Goal: Information Seeking & Learning: Learn about a topic

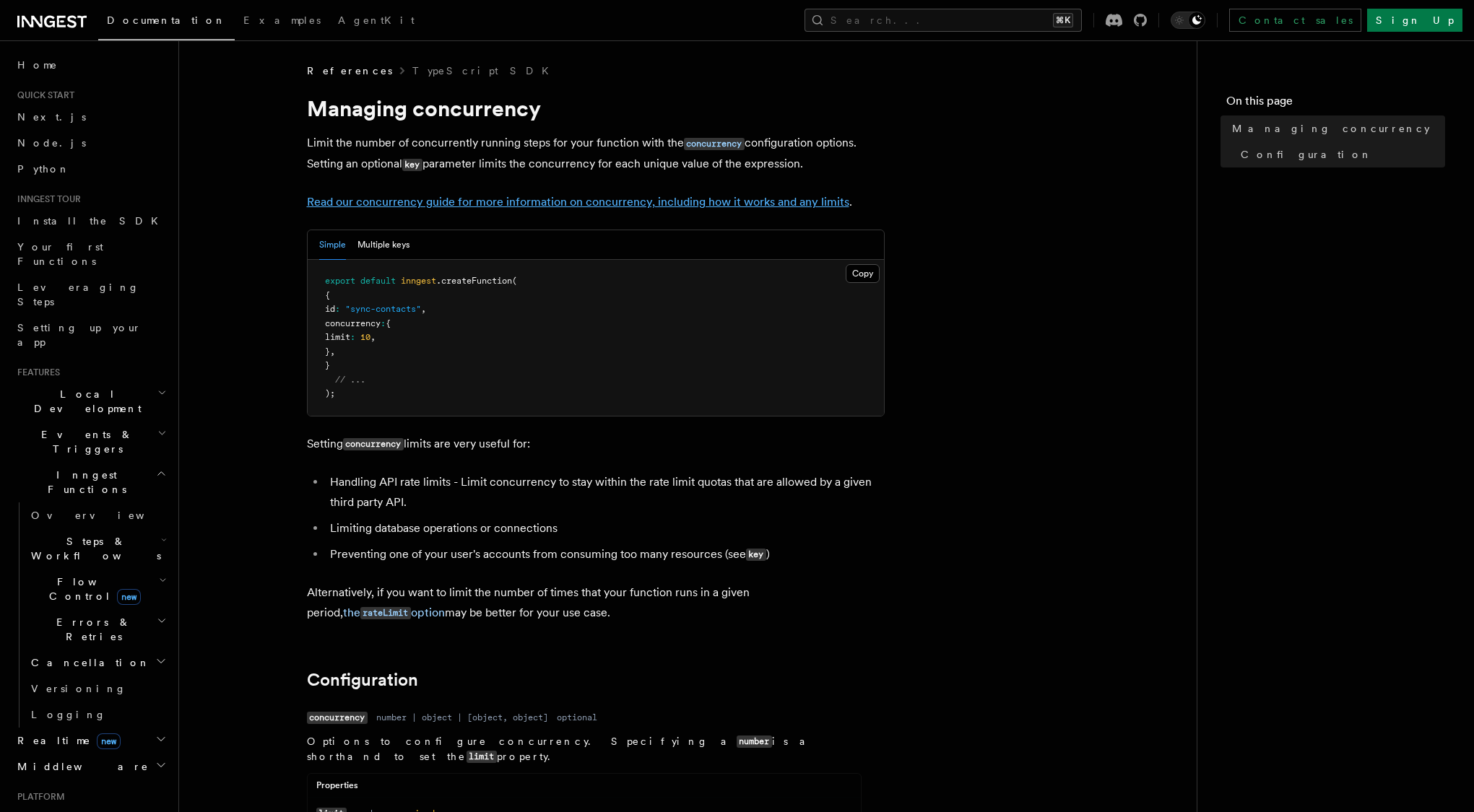
click at [798, 198] on link "Read our concurrency guide for more information on concurrency, including how i…" at bounding box center [577, 202] width 543 height 14
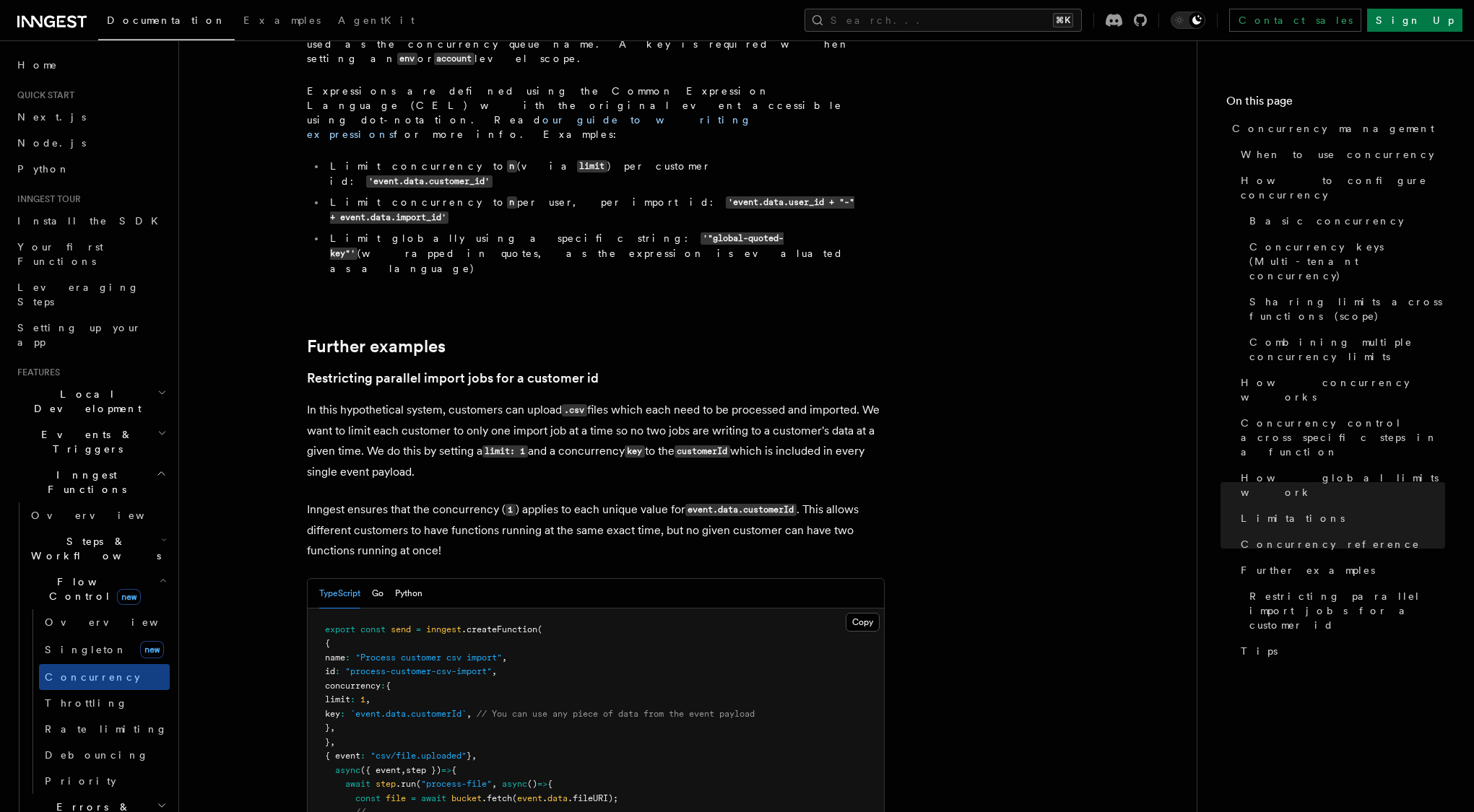
scroll to position [5644, 0]
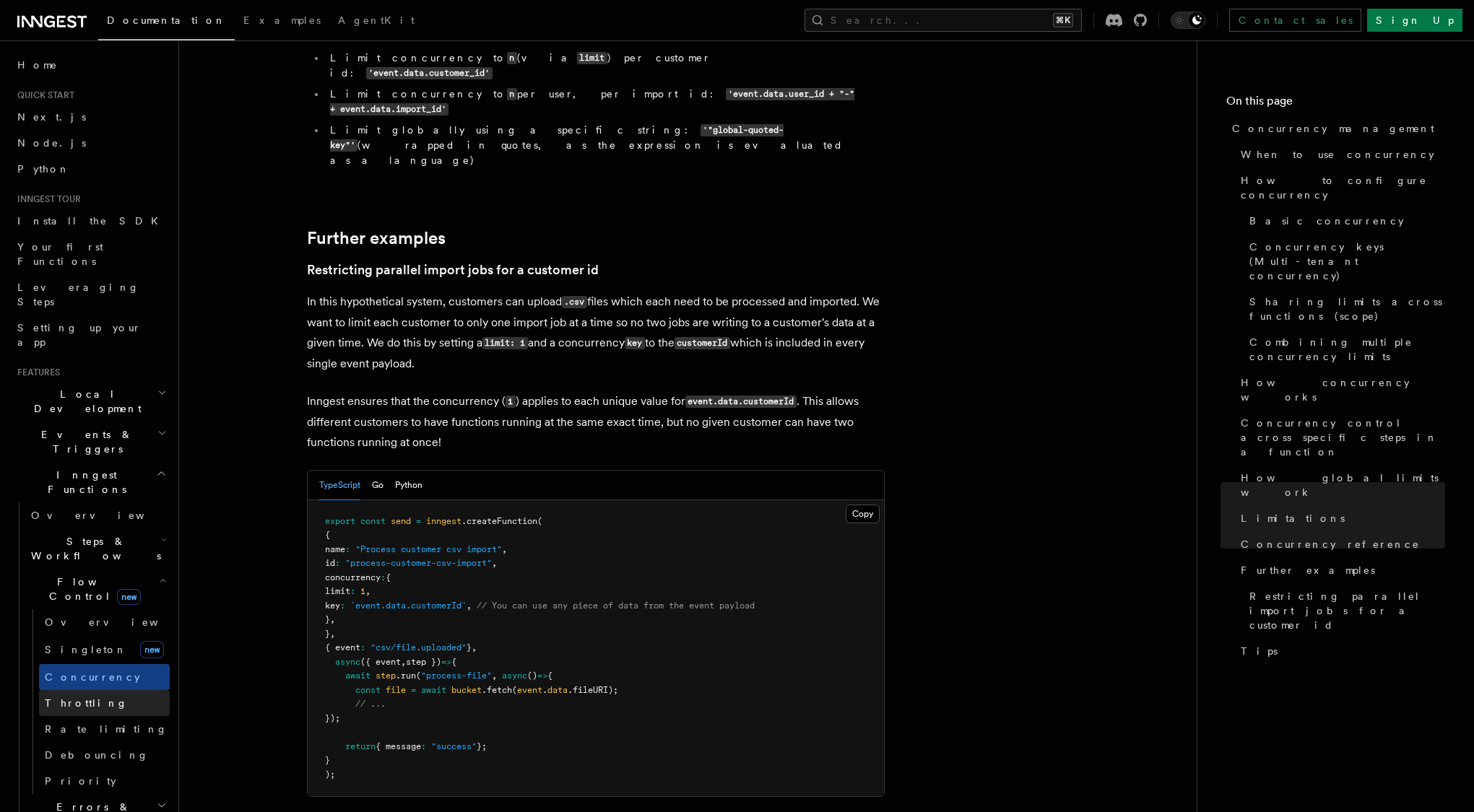
click at [78, 690] on link "Throttling" at bounding box center [104, 703] width 131 height 26
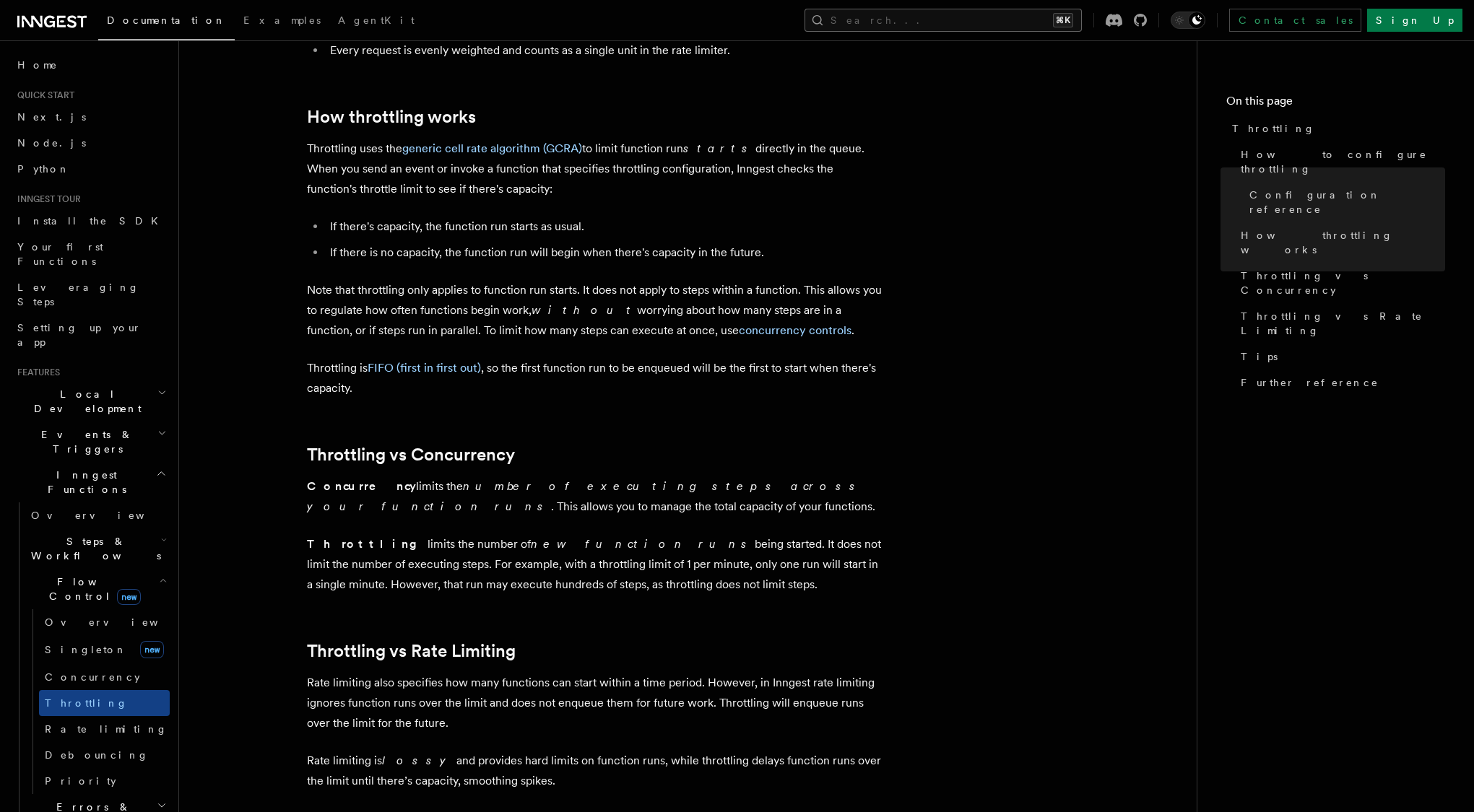
click at [982, 17] on button "Search... ⌘K" at bounding box center [943, 20] width 278 height 23
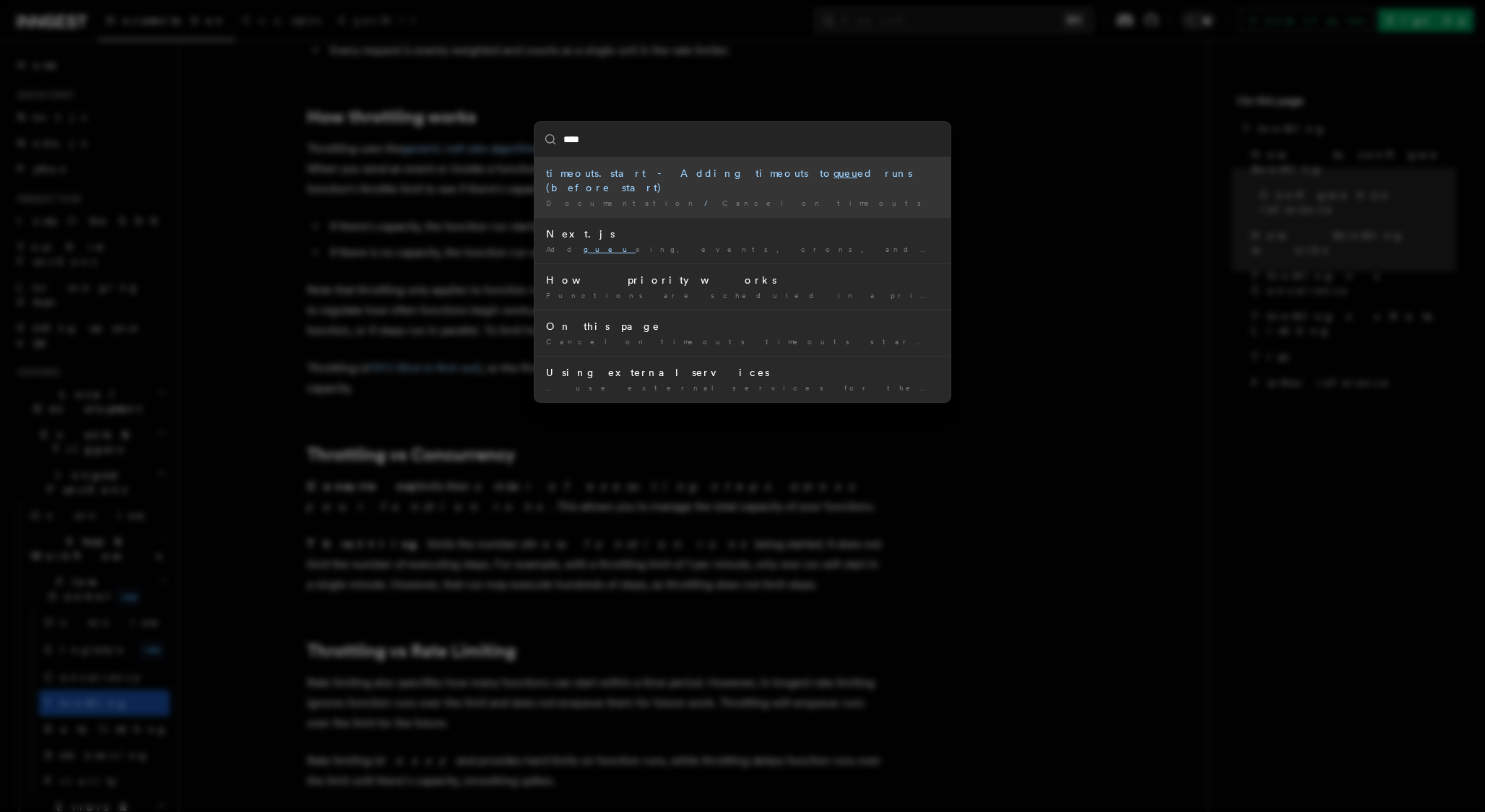
type input "*****"
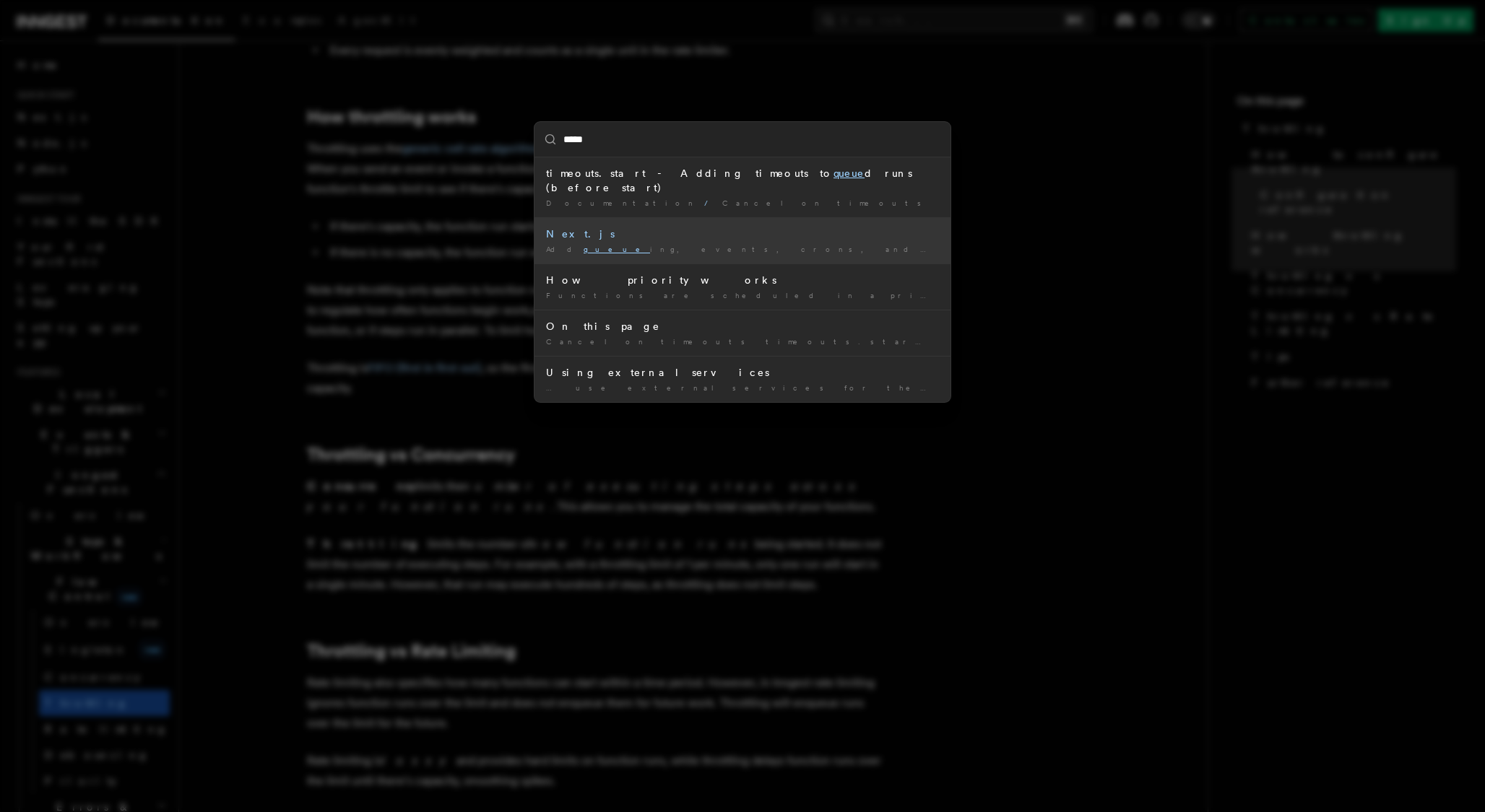
click at [875, 217] on li "Next.js Add queue ing, events, crons, and step functions to your Next …" at bounding box center [742, 240] width 416 height 47
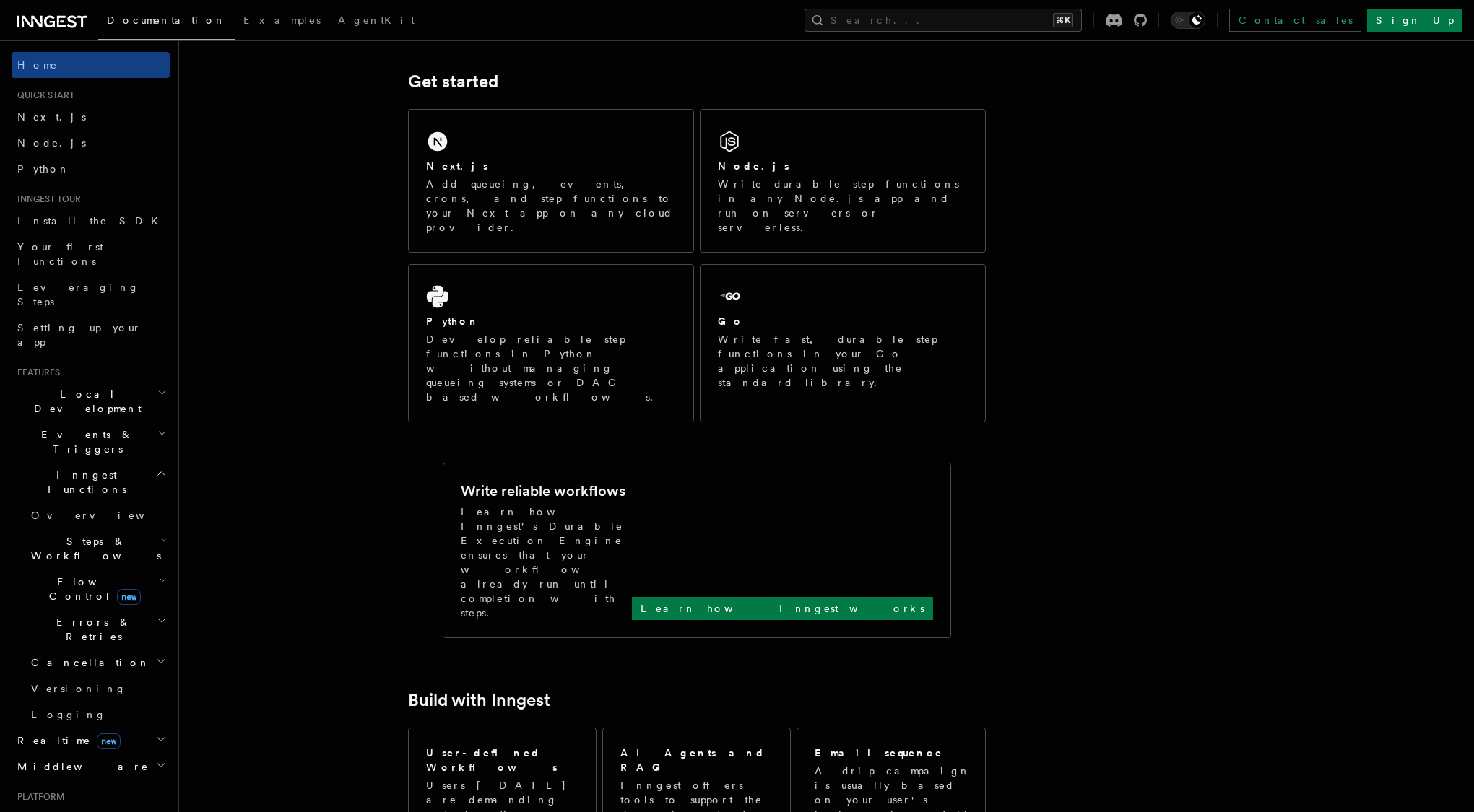
scroll to position [193, 0]
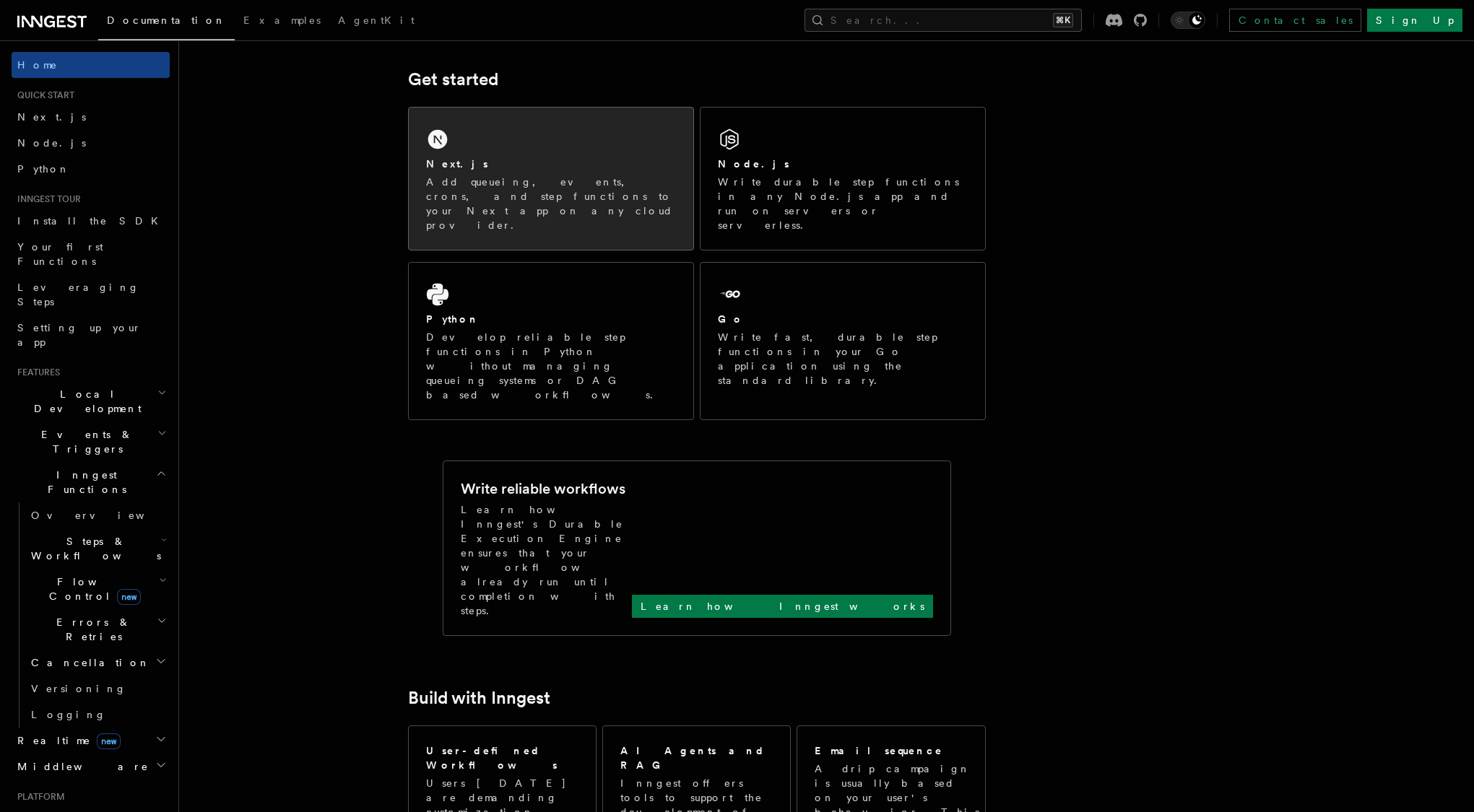
click at [595, 178] on p "Add queueing, events, crons, and step functions to your Next app on any cloud p…" at bounding box center [552, 203] width 250 height 58
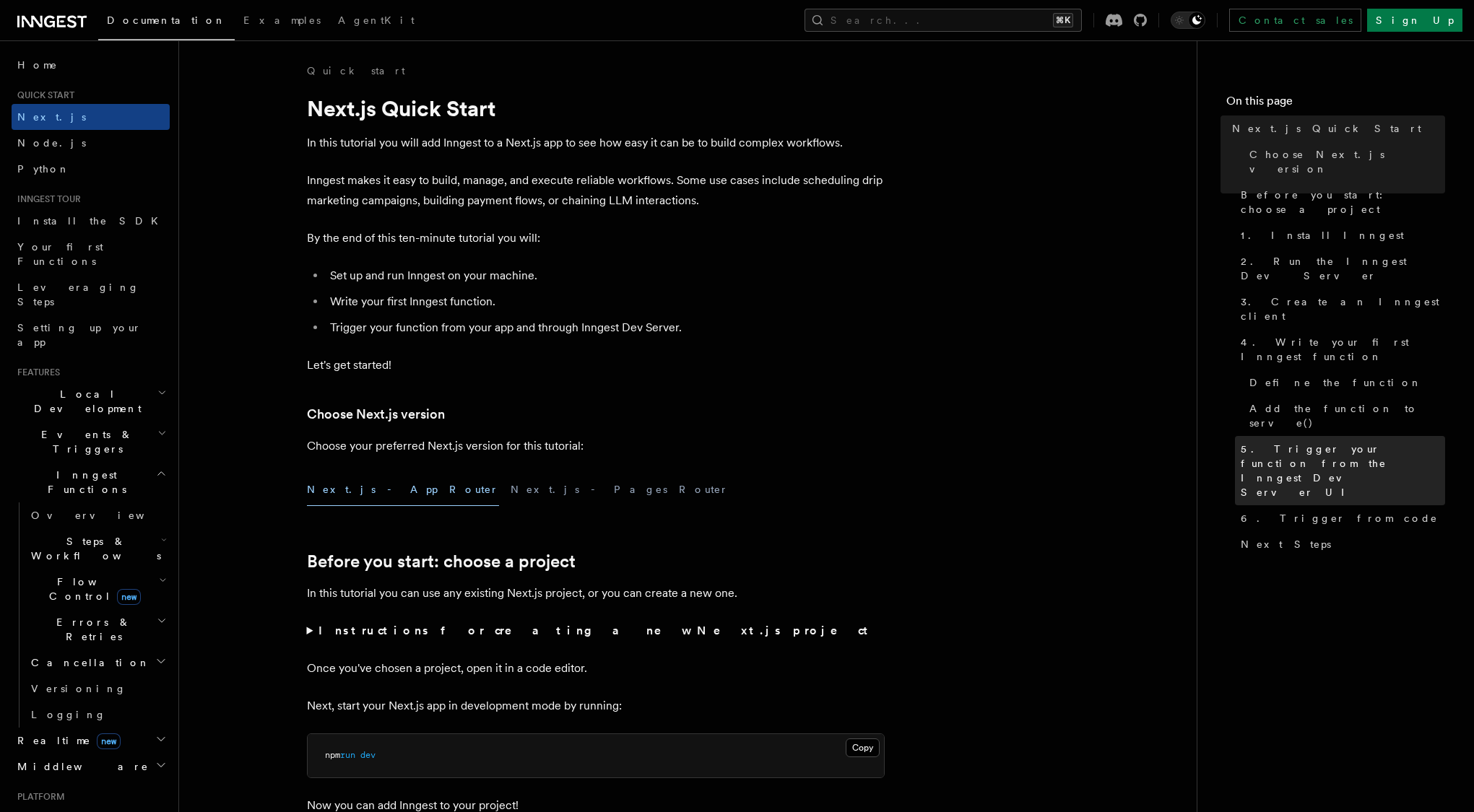
click at [1323, 442] on span "5. Trigger your function from the Inngest Dev Server UI" at bounding box center [1343, 471] width 204 height 58
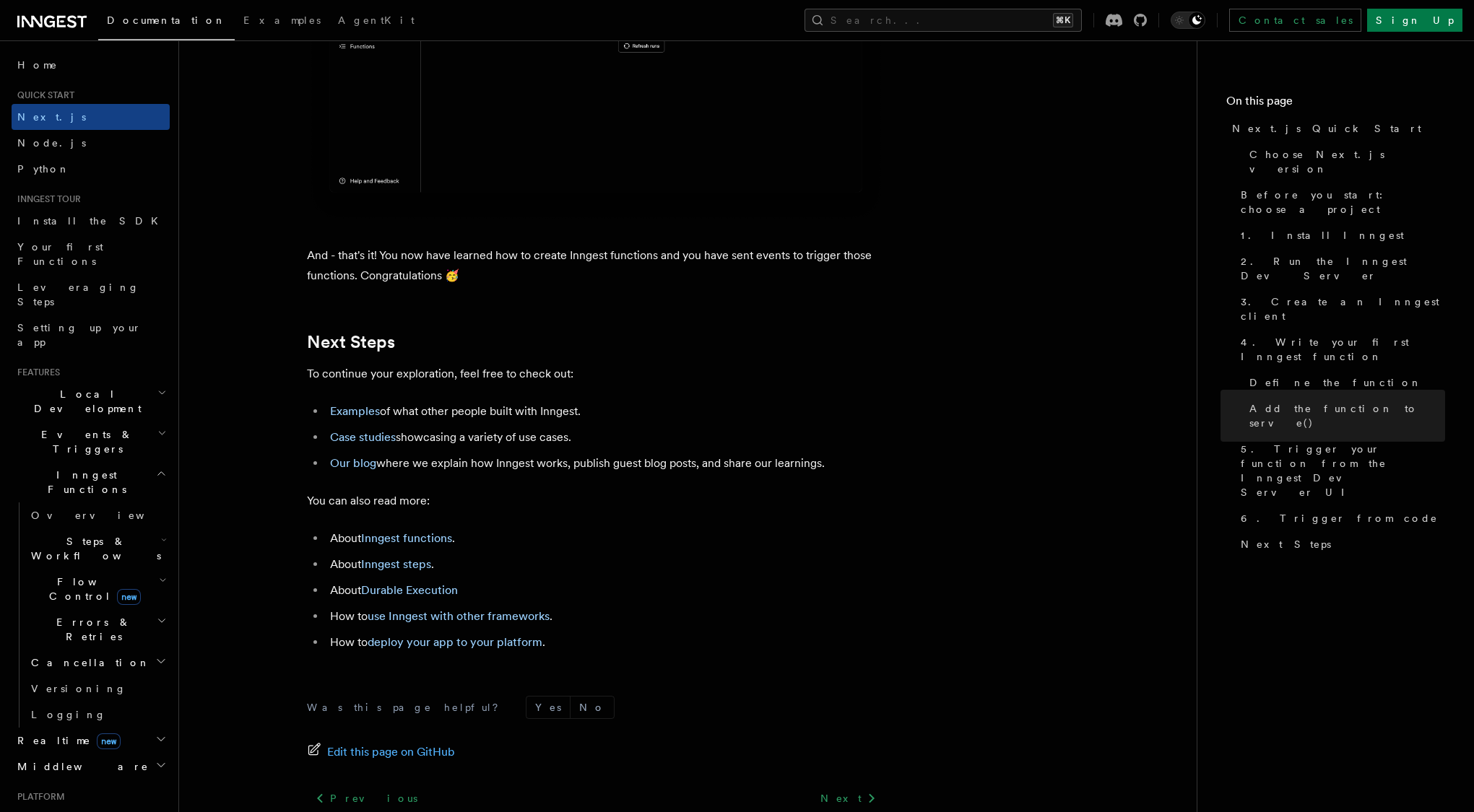
scroll to position [8918, 0]
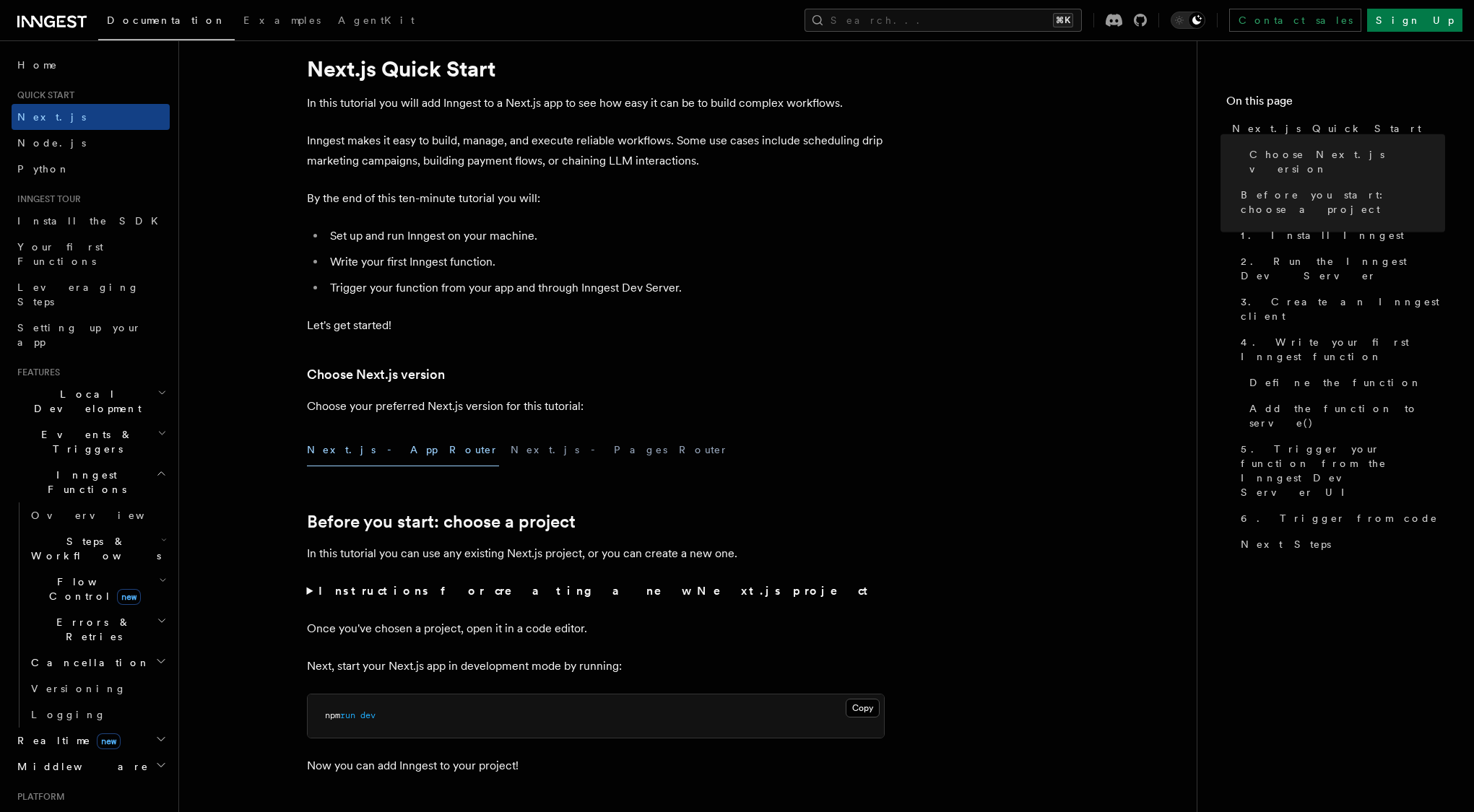
click at [73, 534] on span "Steps & Workflows" at bounding box center [92, 548] width 136 height 29
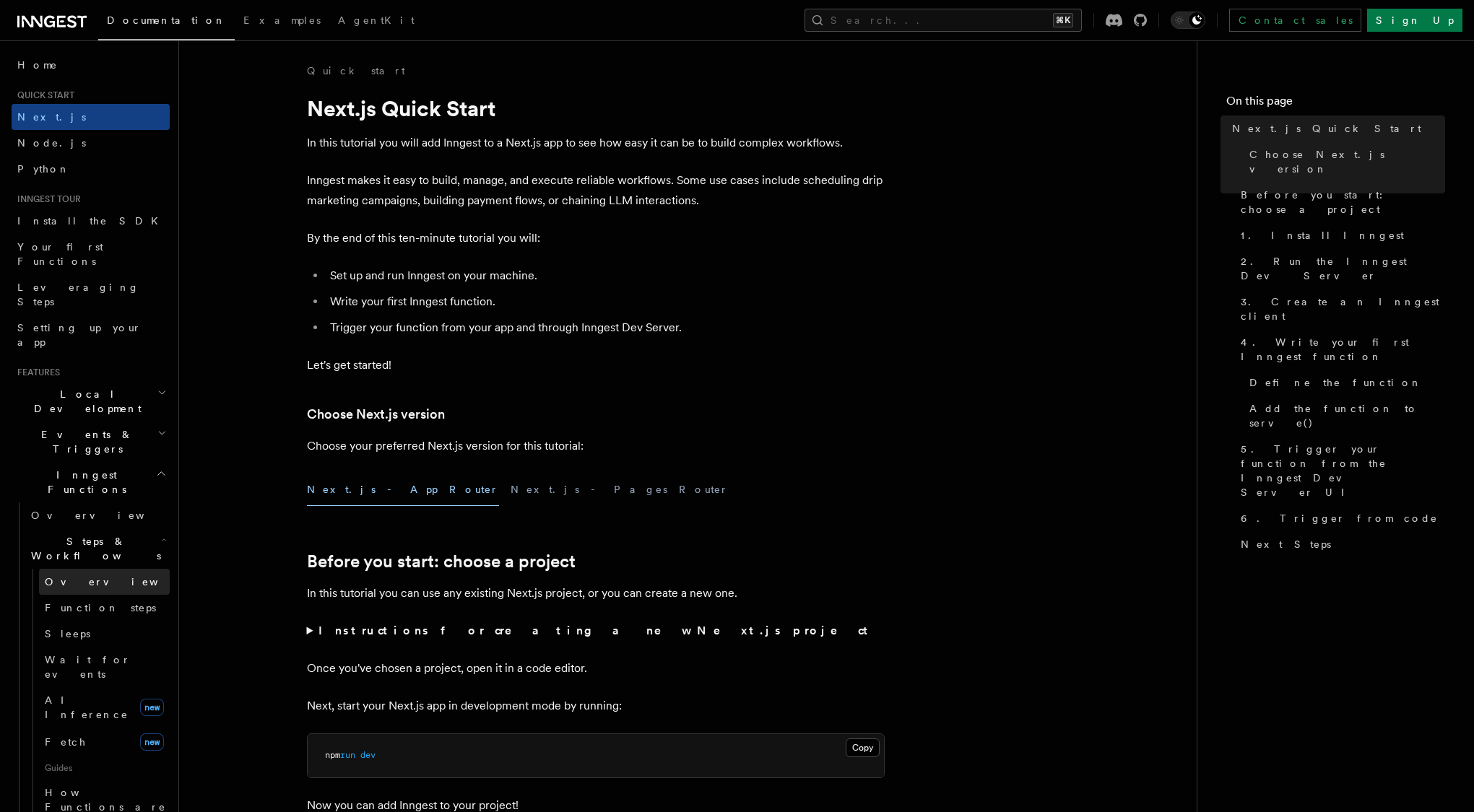
click at [73, 576] on span "Overview" at bounding box center [119, 582] width 149 height 12
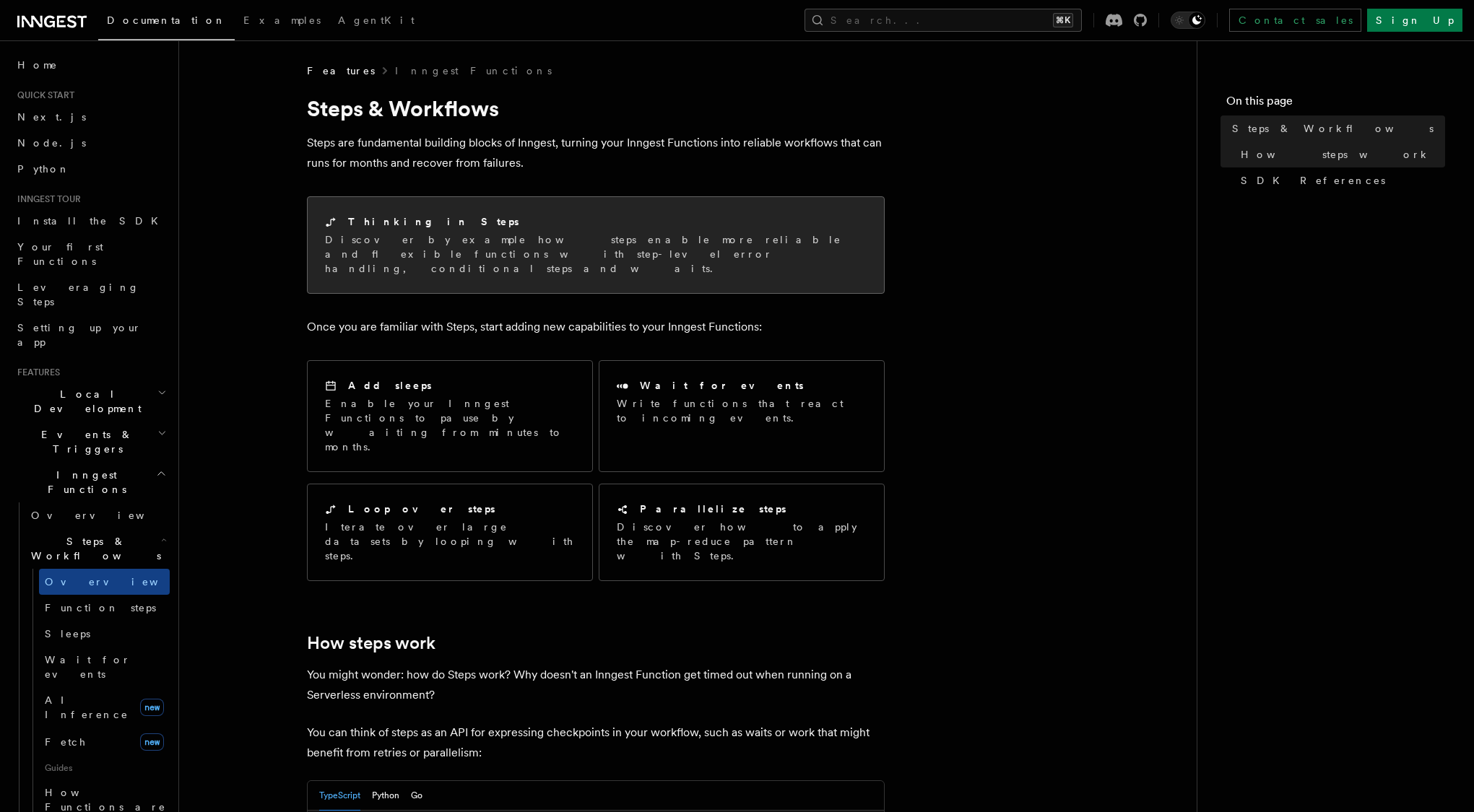
click at [347, 253] on p "Discover by example how steps enable more reliable and flexible functions with …" at bounding box center [596, 254] width 542 height 44
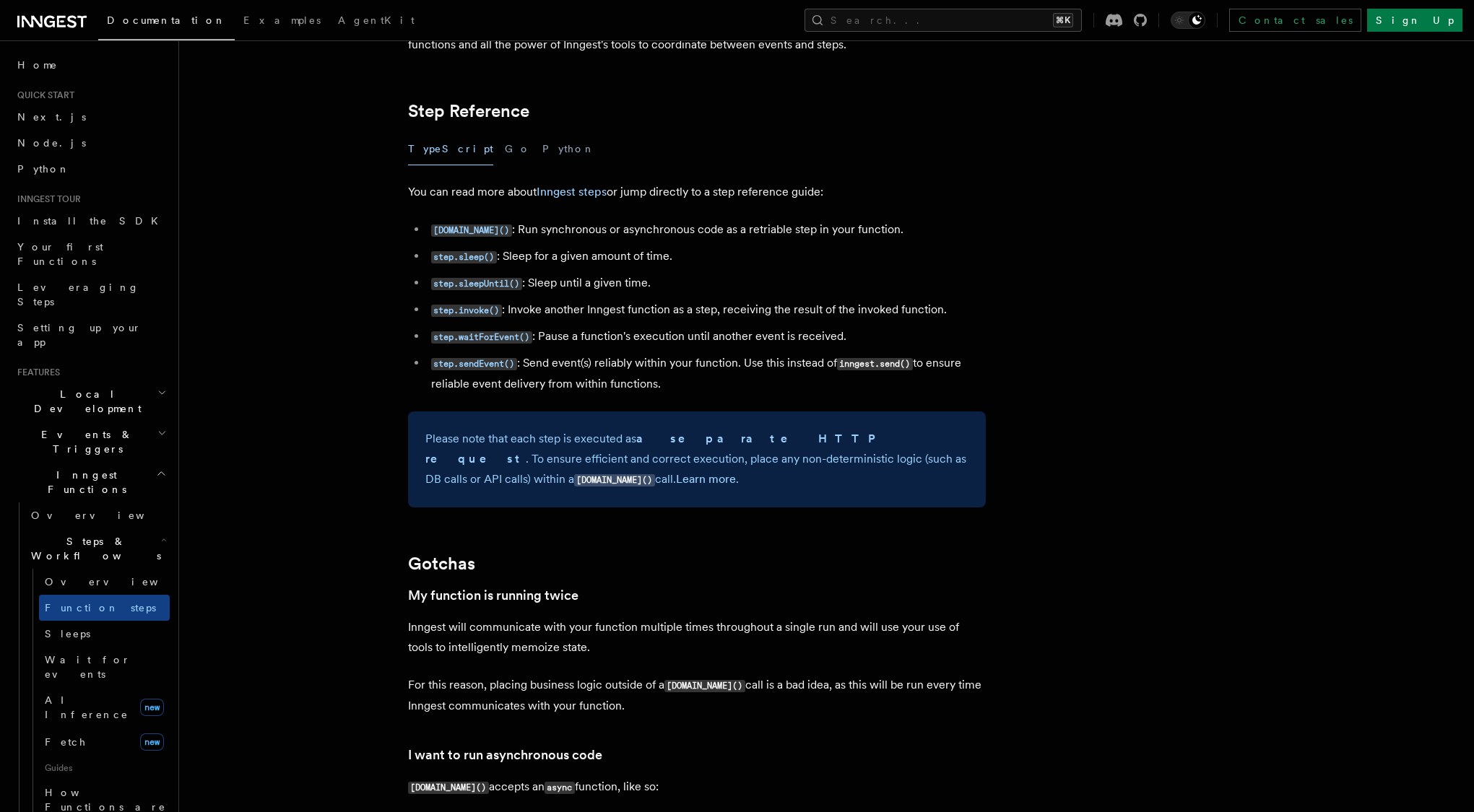
scroll to position [2833, 0]
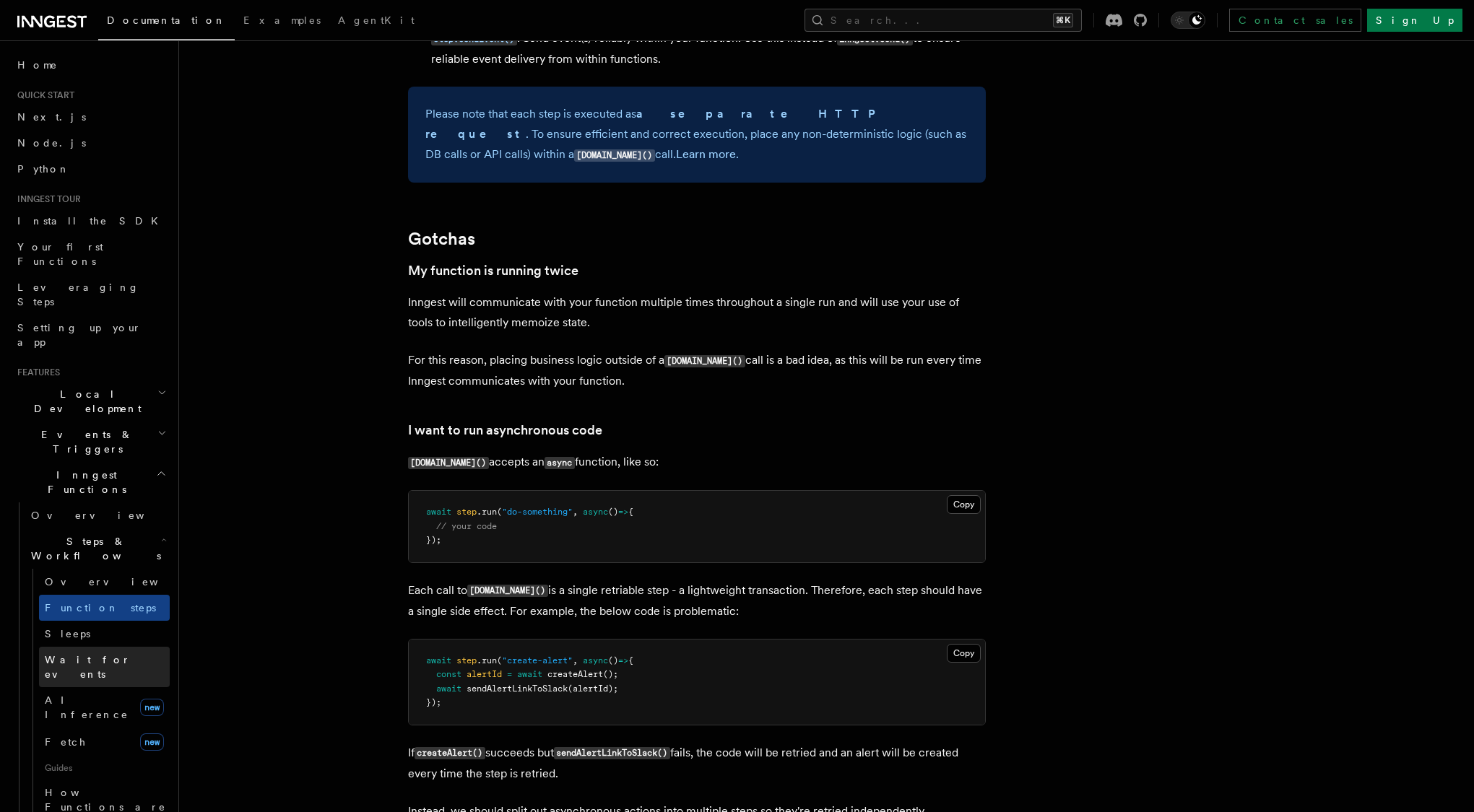
click at [118, 646] on link "Wait for events" at bounding box center [104, 666] width 131 height 41
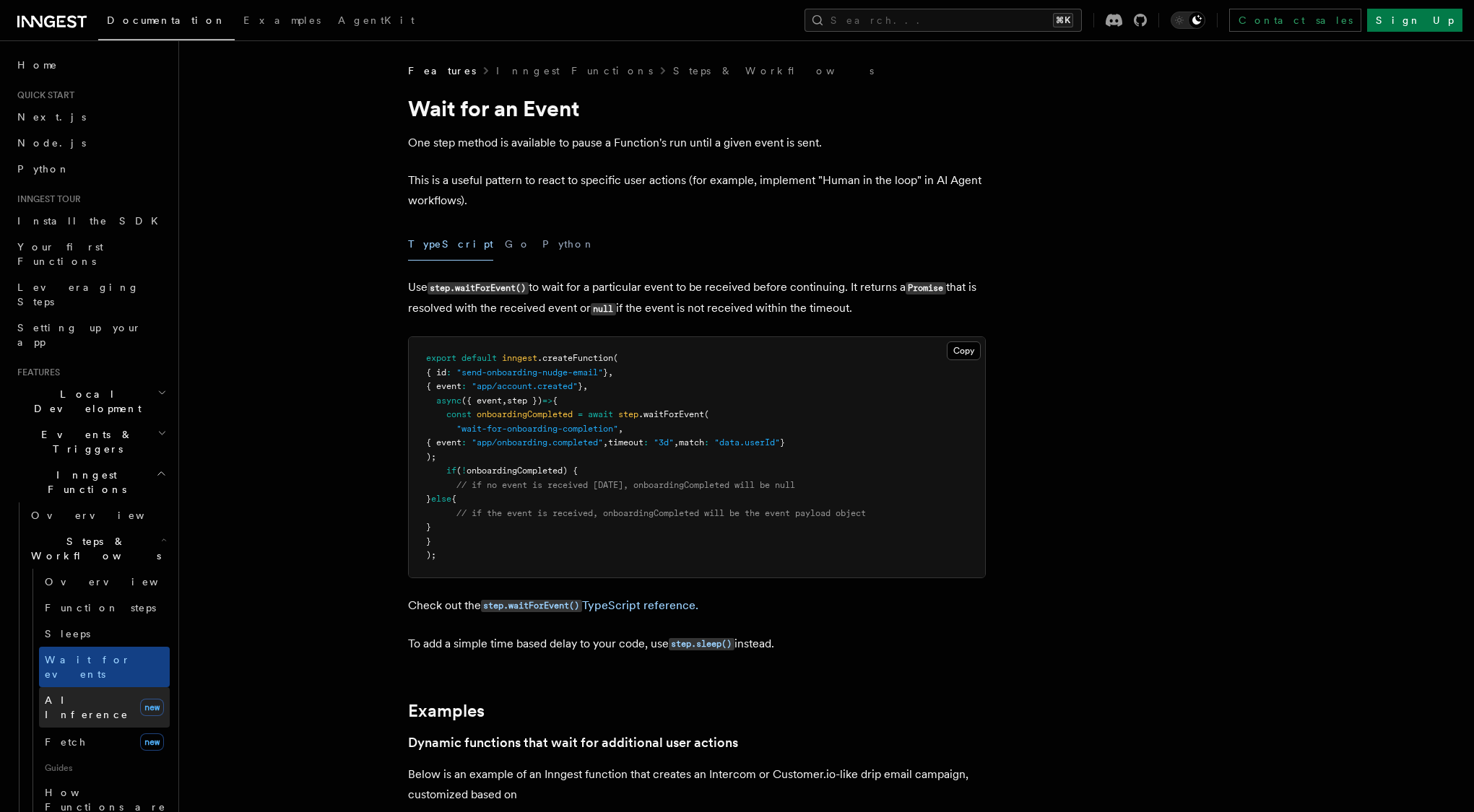
click at [97, 694] on span "AI Inference" at bounding box center [86, 707] width 83 height 26
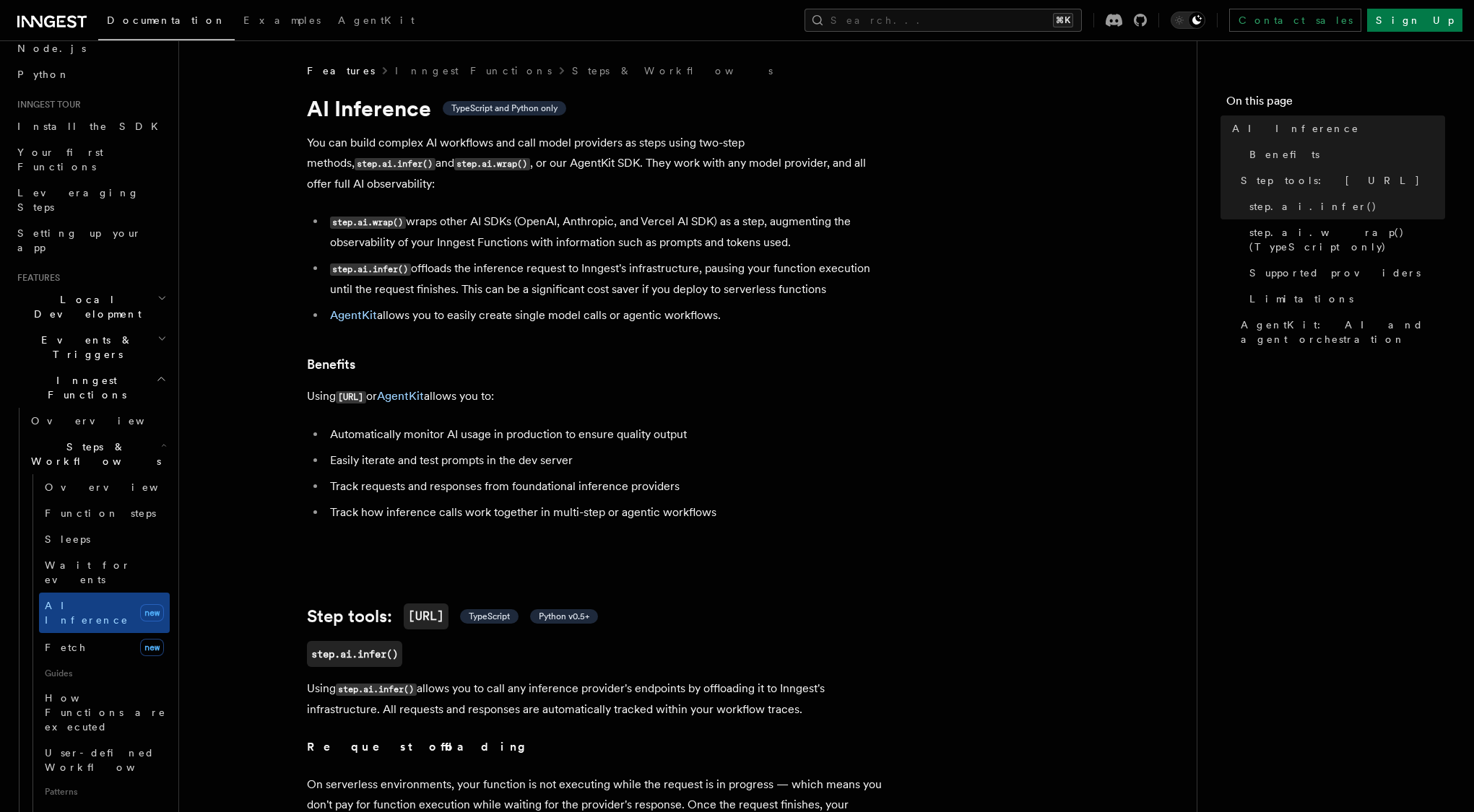
scroll to position [101, 0]
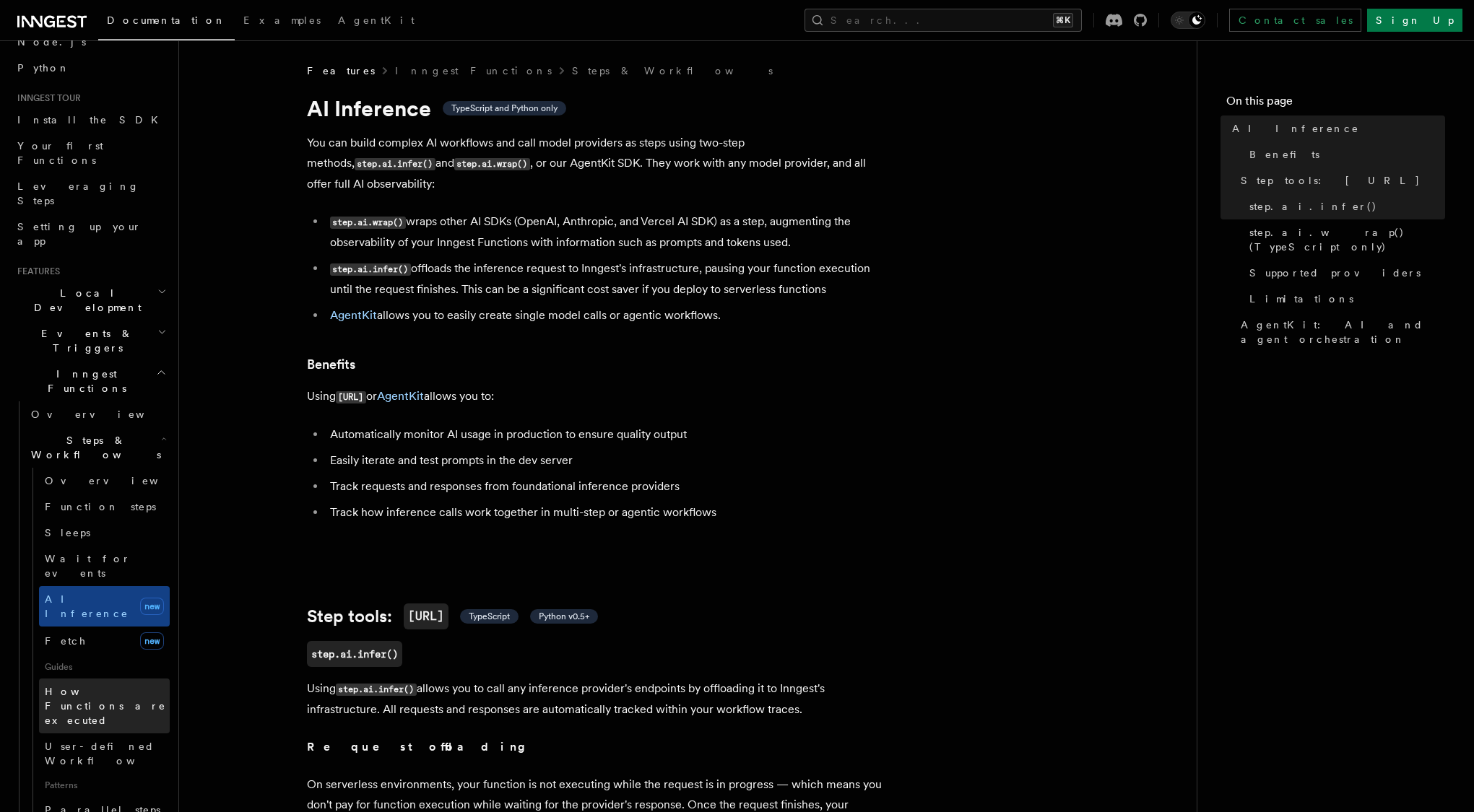
click at [101, 684] on span "How Functions are executed" at bounding box center [107, 706] width 125 height 44
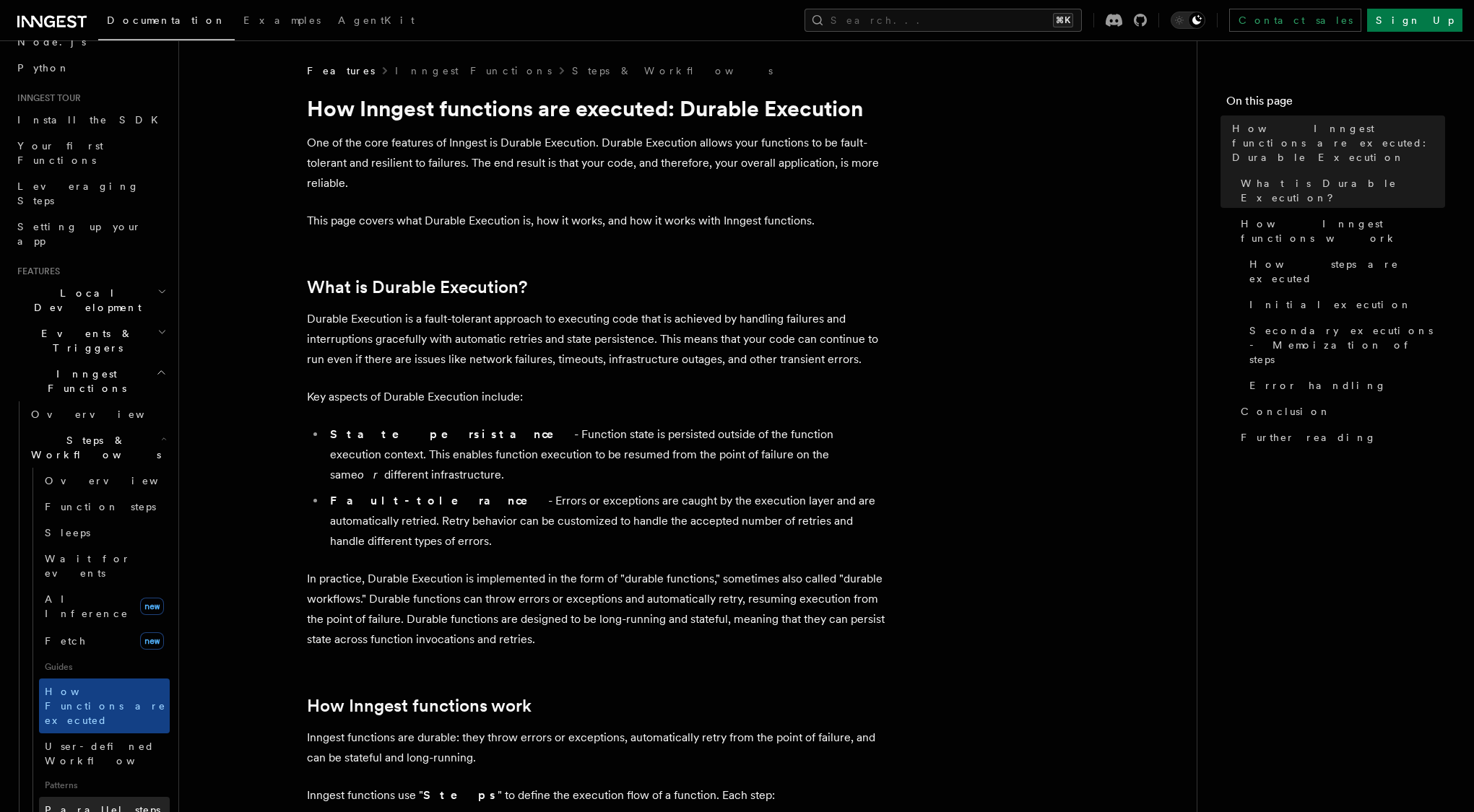
click at [104, 804] on span "Parallel steps" at bounding box center [102, 810] width 115 height 12
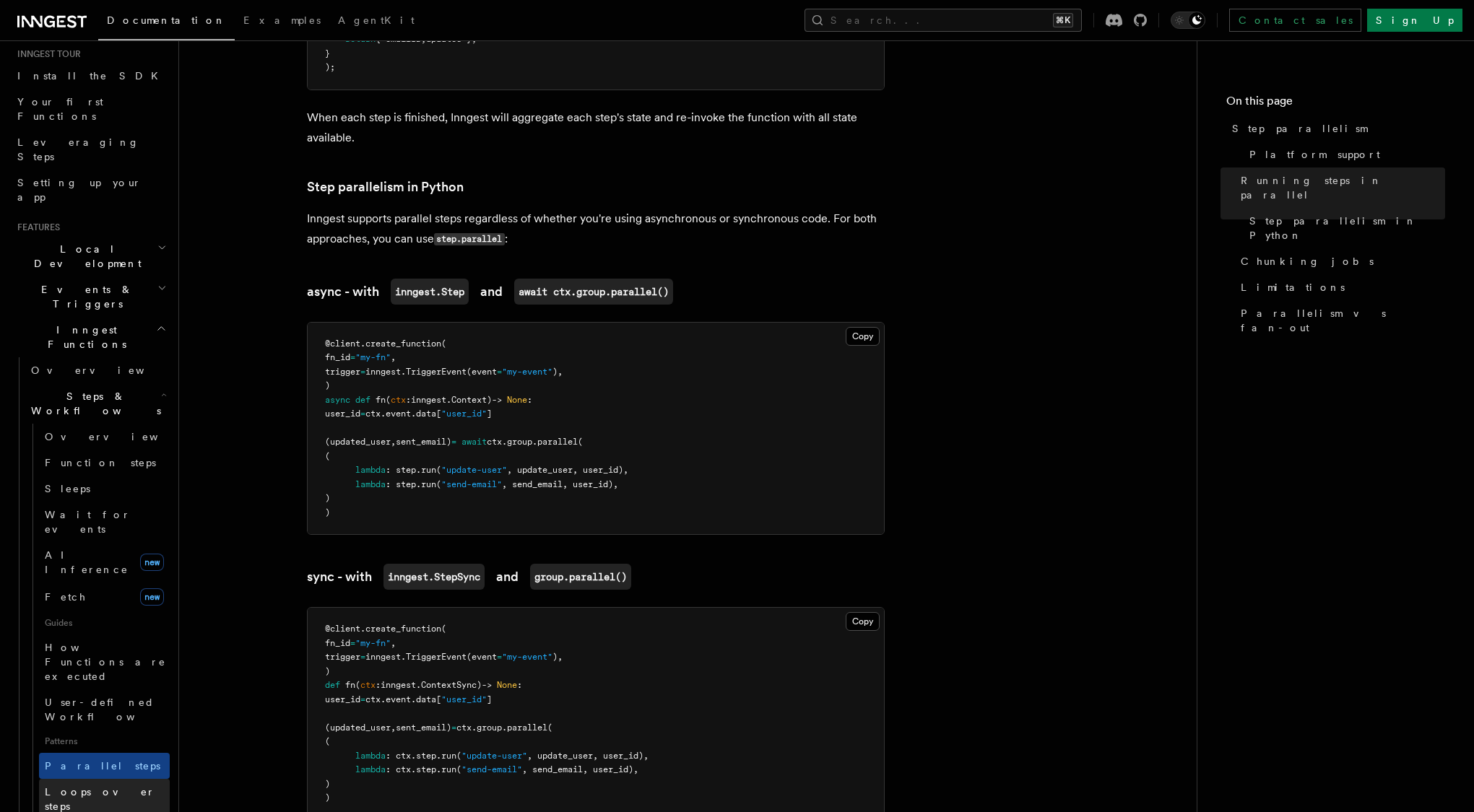
scroll to position [148, 0]
click at [129, 776] on link "Loops over steps" at bounding box center [104, 796] width 131 height 41
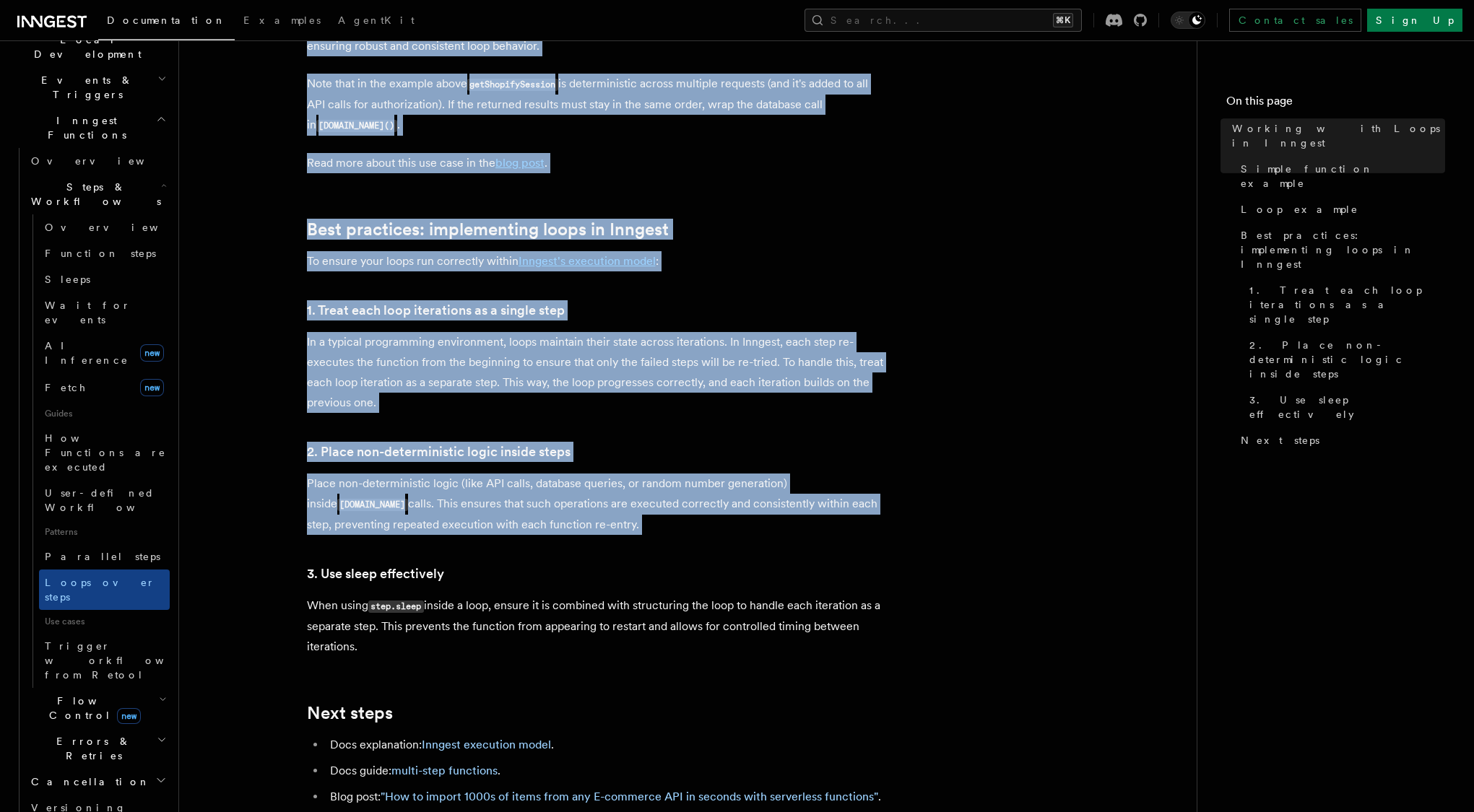
scroll to position [2363, 0]
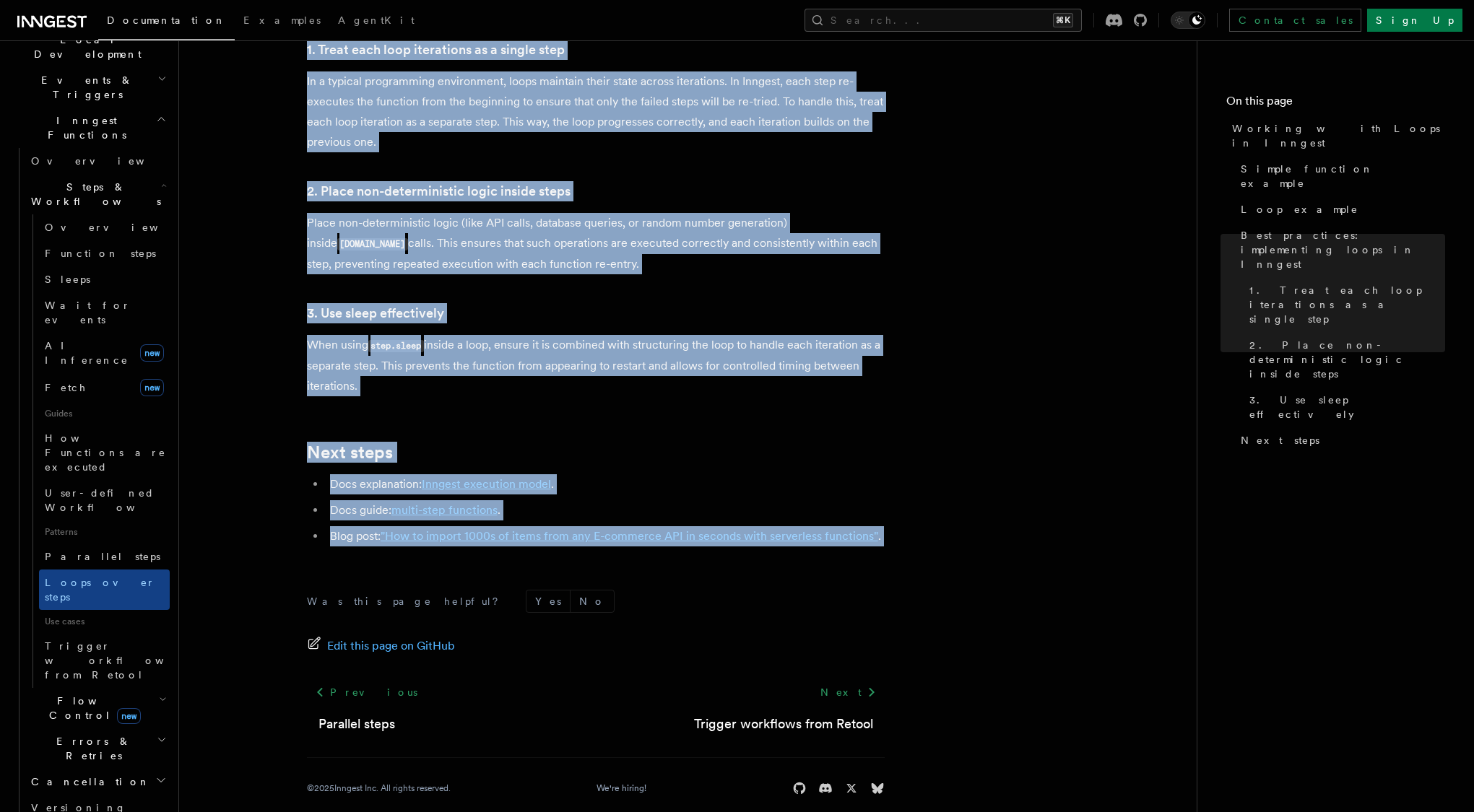
drag, startPoint x: 286, startPoint y: 99, endPoint x: 882, endPoint y: 562, distance: 754.7
copy article "Working with Loops in Inngest In Inngest each step in your function is executed…"
click at [83, 550] on span "Parallel steps" at bounding box center [102, 556] width 115 height 12
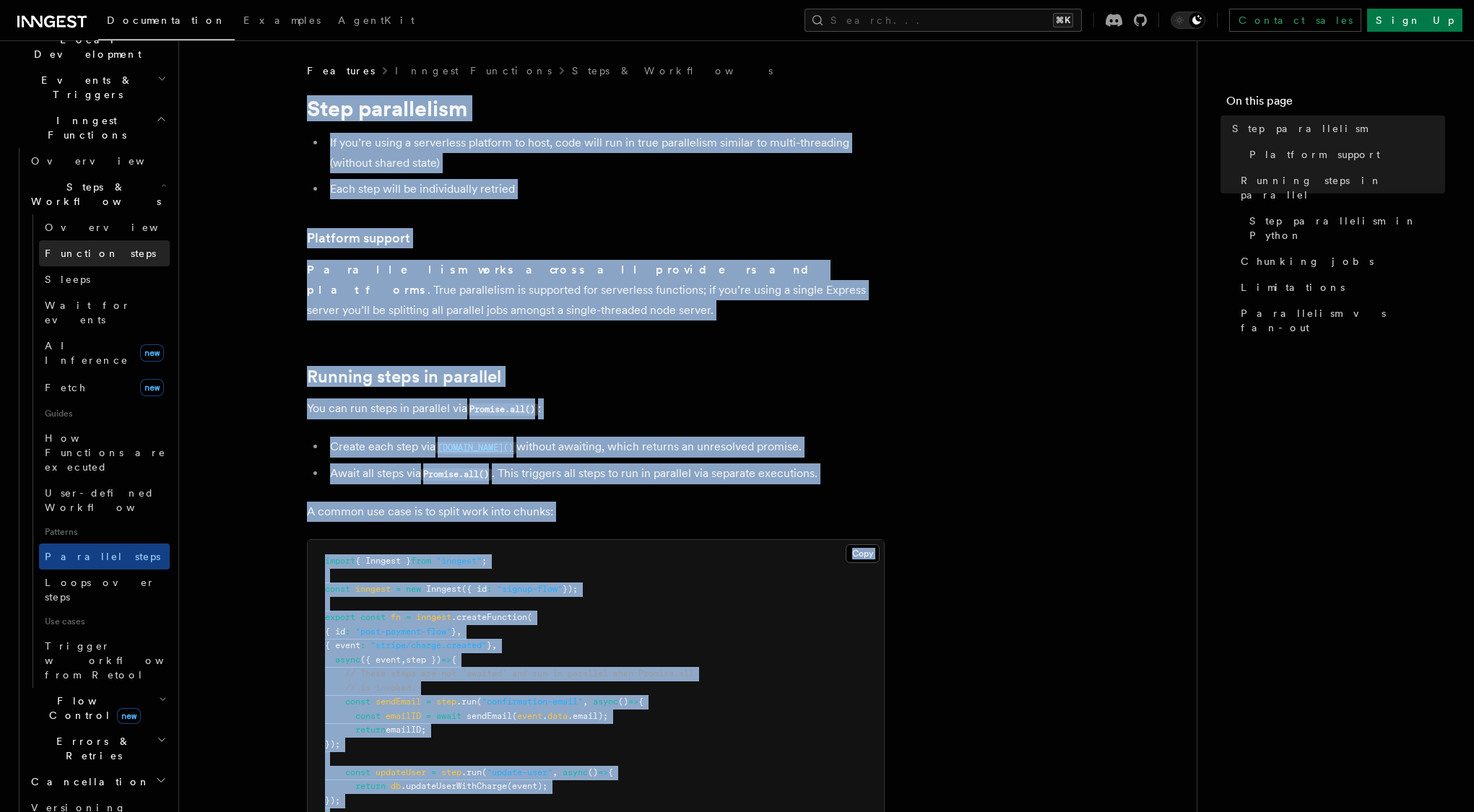
click at [90, 246] on span "Function steps" at bounding box center [100, 253] width 111 height 15
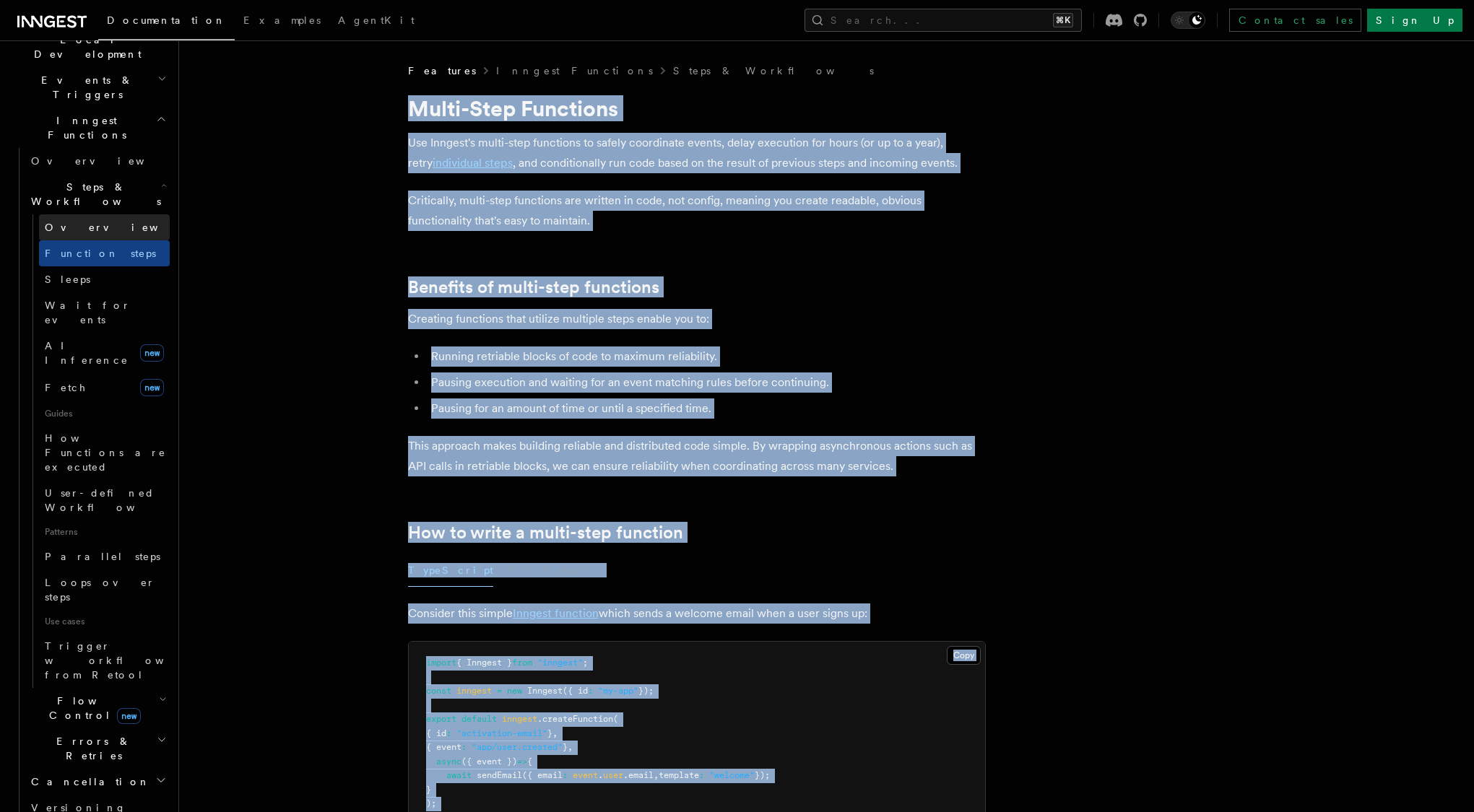
click at [55, 214] on link "Overview" at bounding box center [104, 227] width 131 height 26
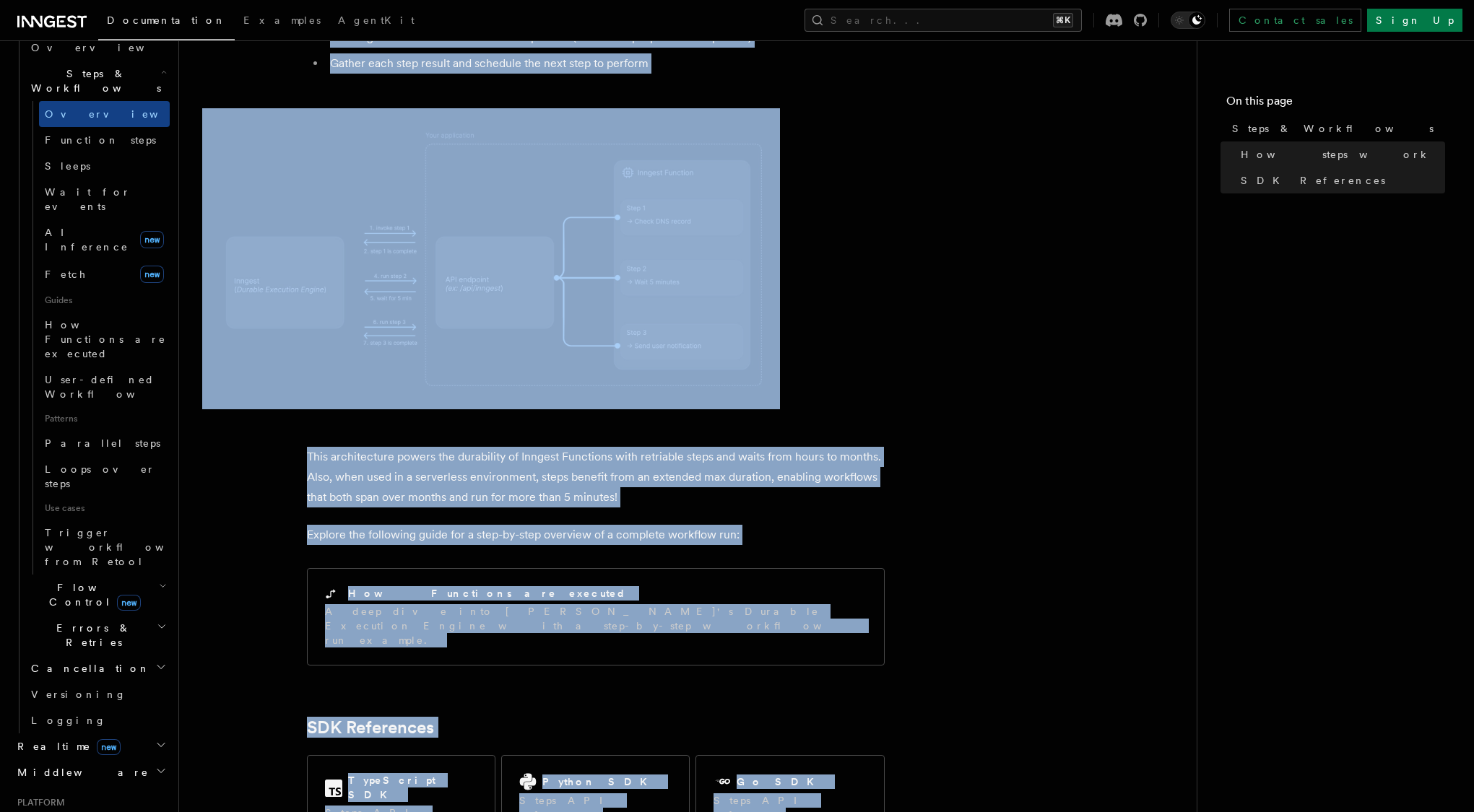
scroll to position [466, 0]
click at [99, 761] on h2 "Middleware" at bounding box center [90, 774] width 158 height 26
click at [90, 787] on link "Overview" at bounding box center [97, 800] width 145 height 26
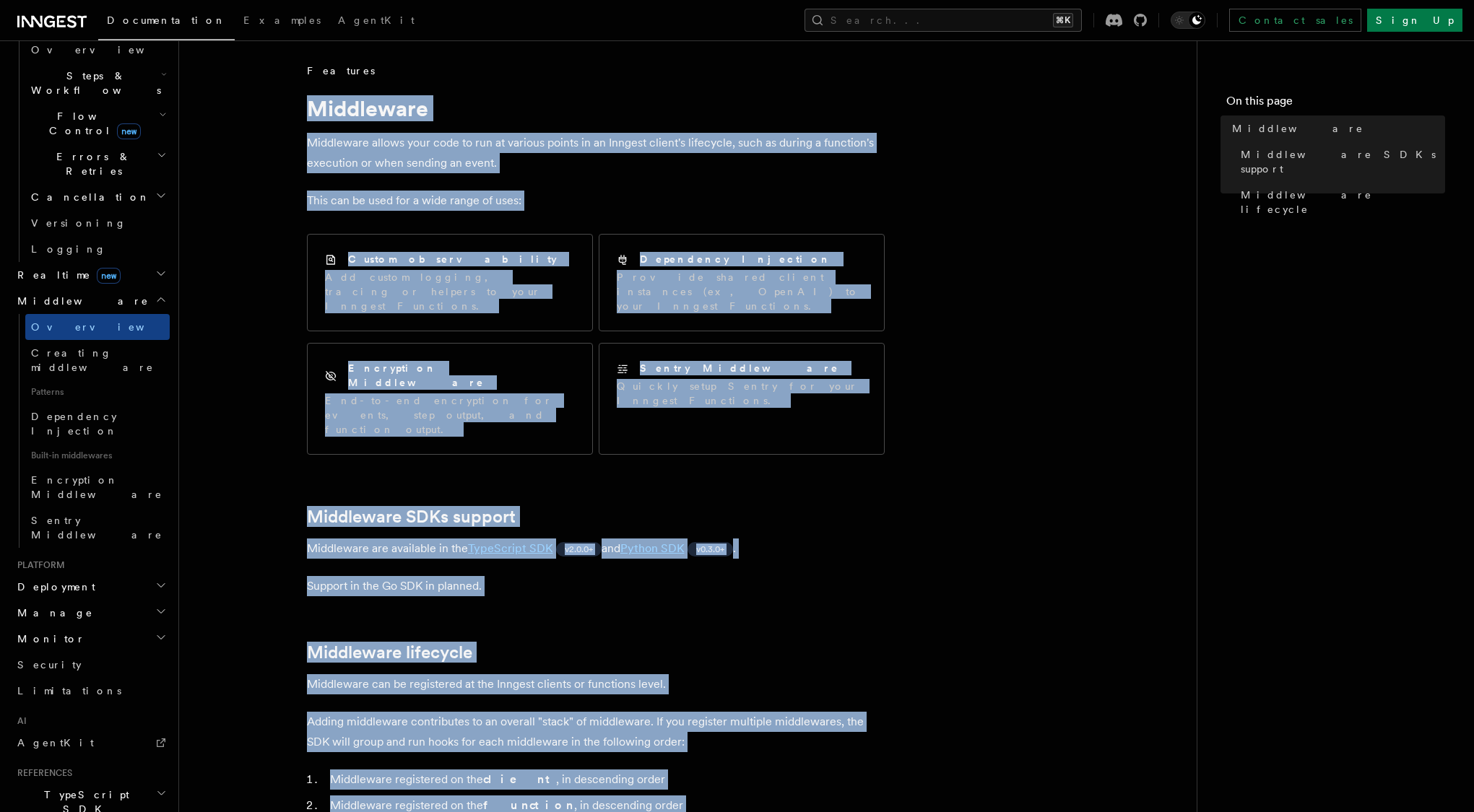
click at [256, 556] on article "Features Middleware Middleware allows your code to run at various points in an …" at bounding box center [687, 807] width 971 height 1487
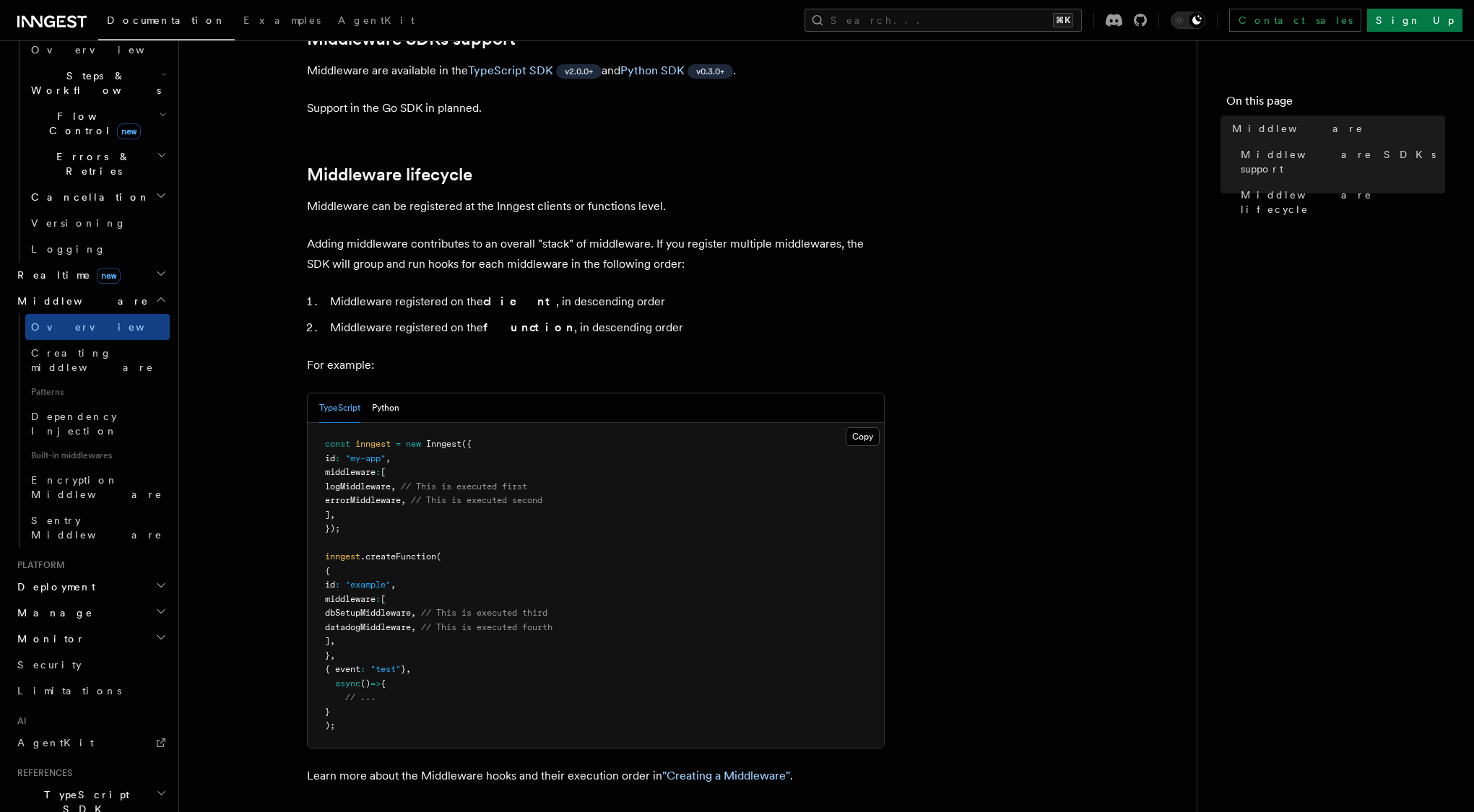
scroll to position [484, 0]
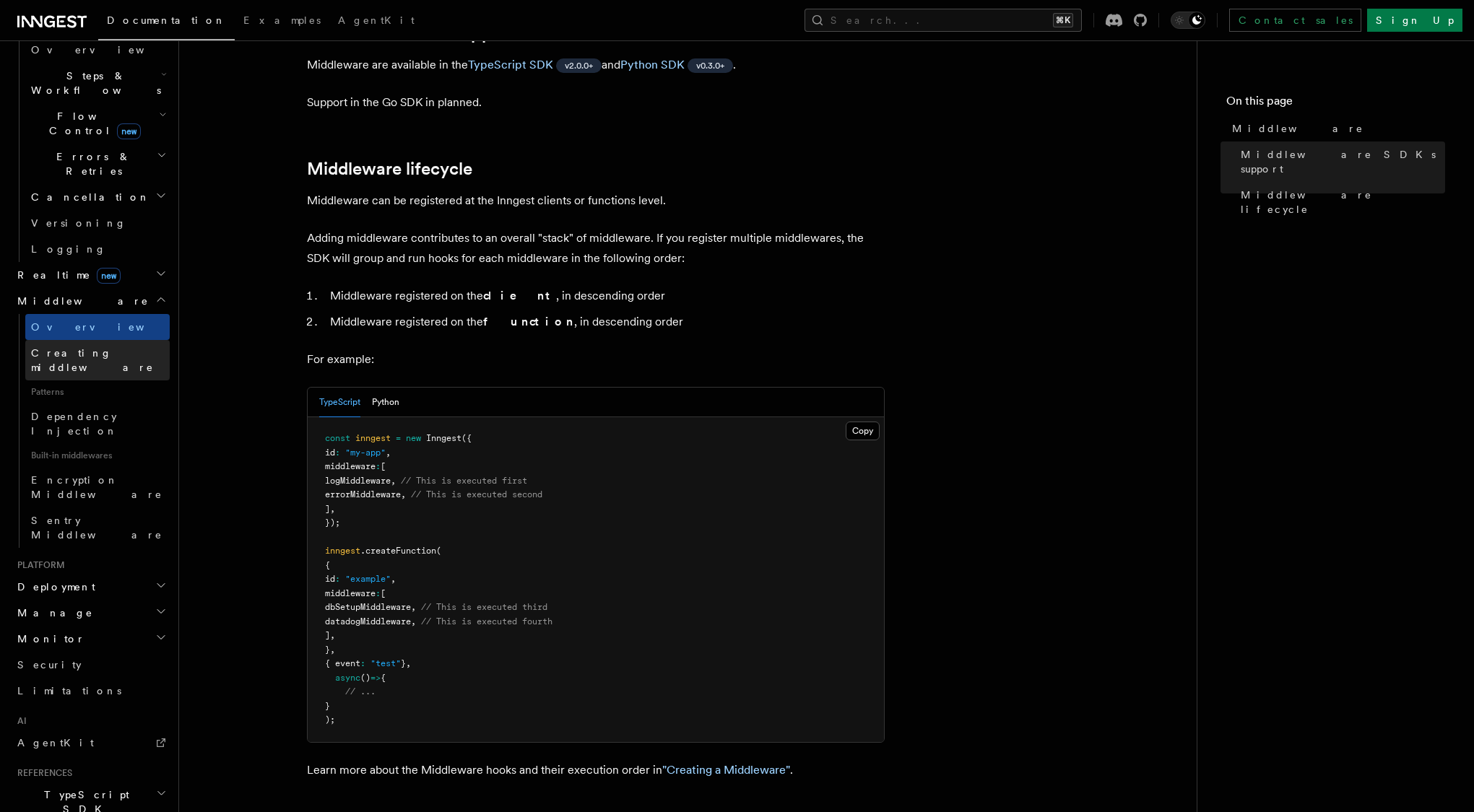
click at [117, 347] on span "Creating middleware" at bounding box center [92, 360] width 123 height 26
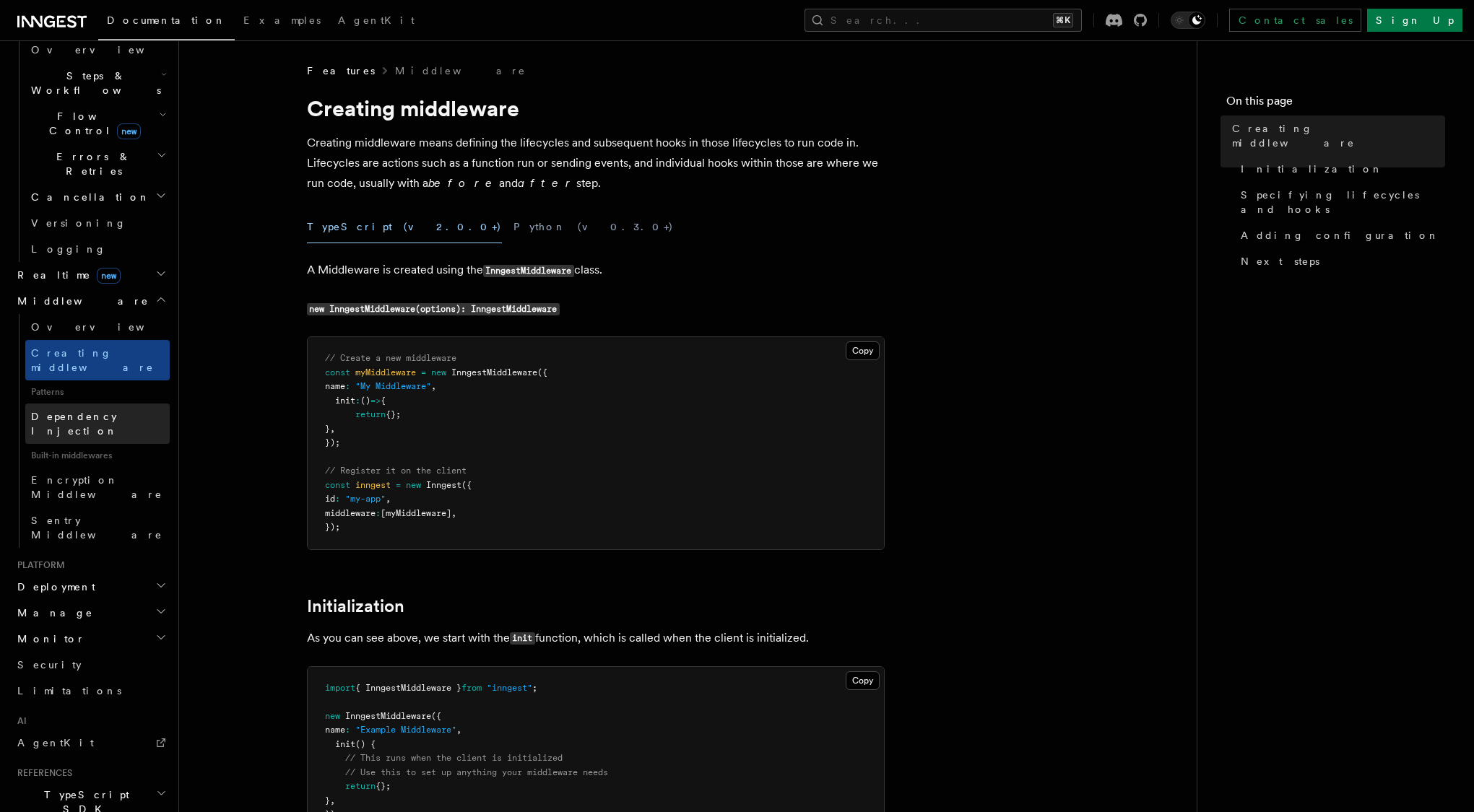
click at [83, 410] on span "Dependency Injection" at bounding box center [73, 423] width 86 height 26
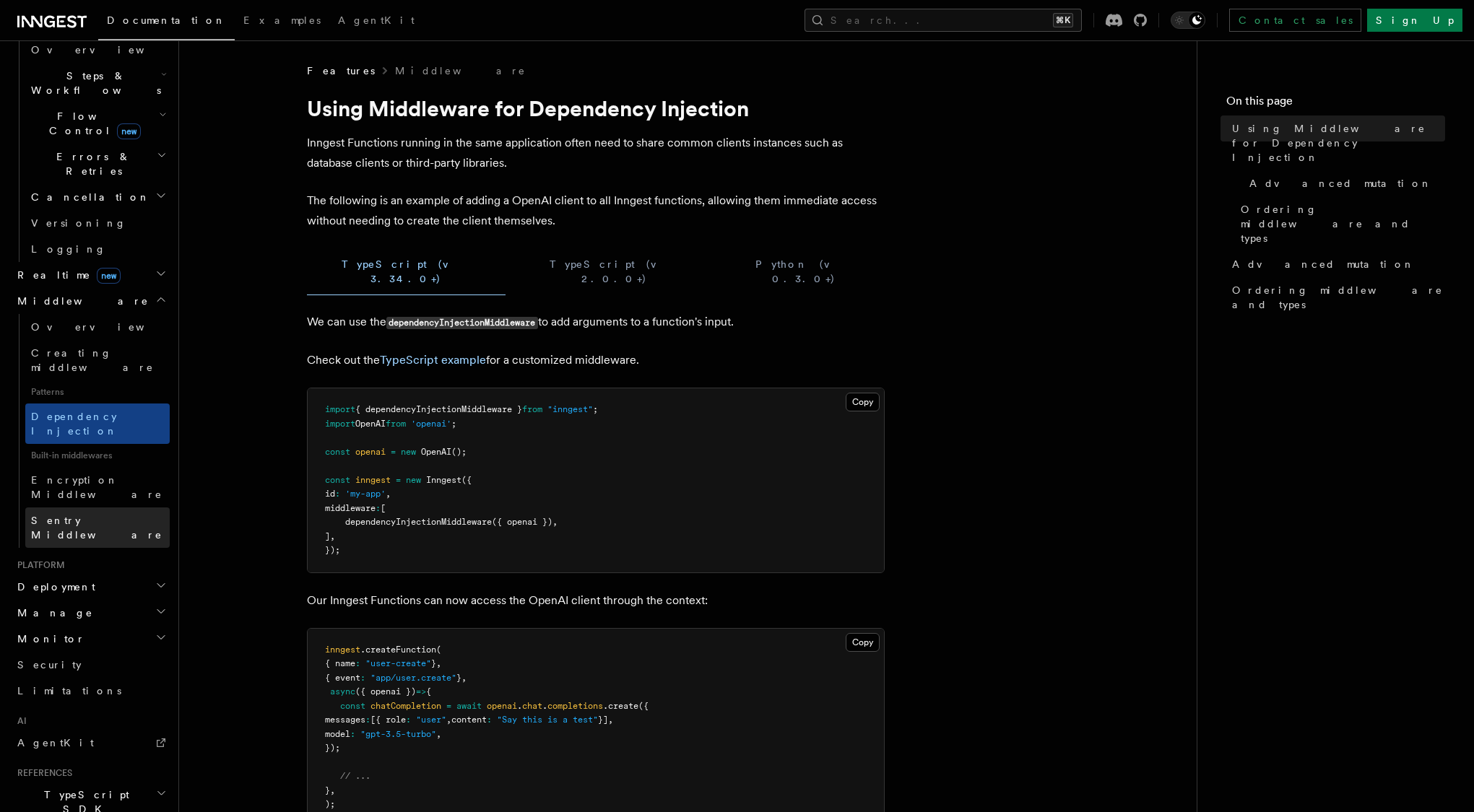
click at [91, 515] on span "Sentry Middleware" at bounding box center [96, 527] width 131 height 26
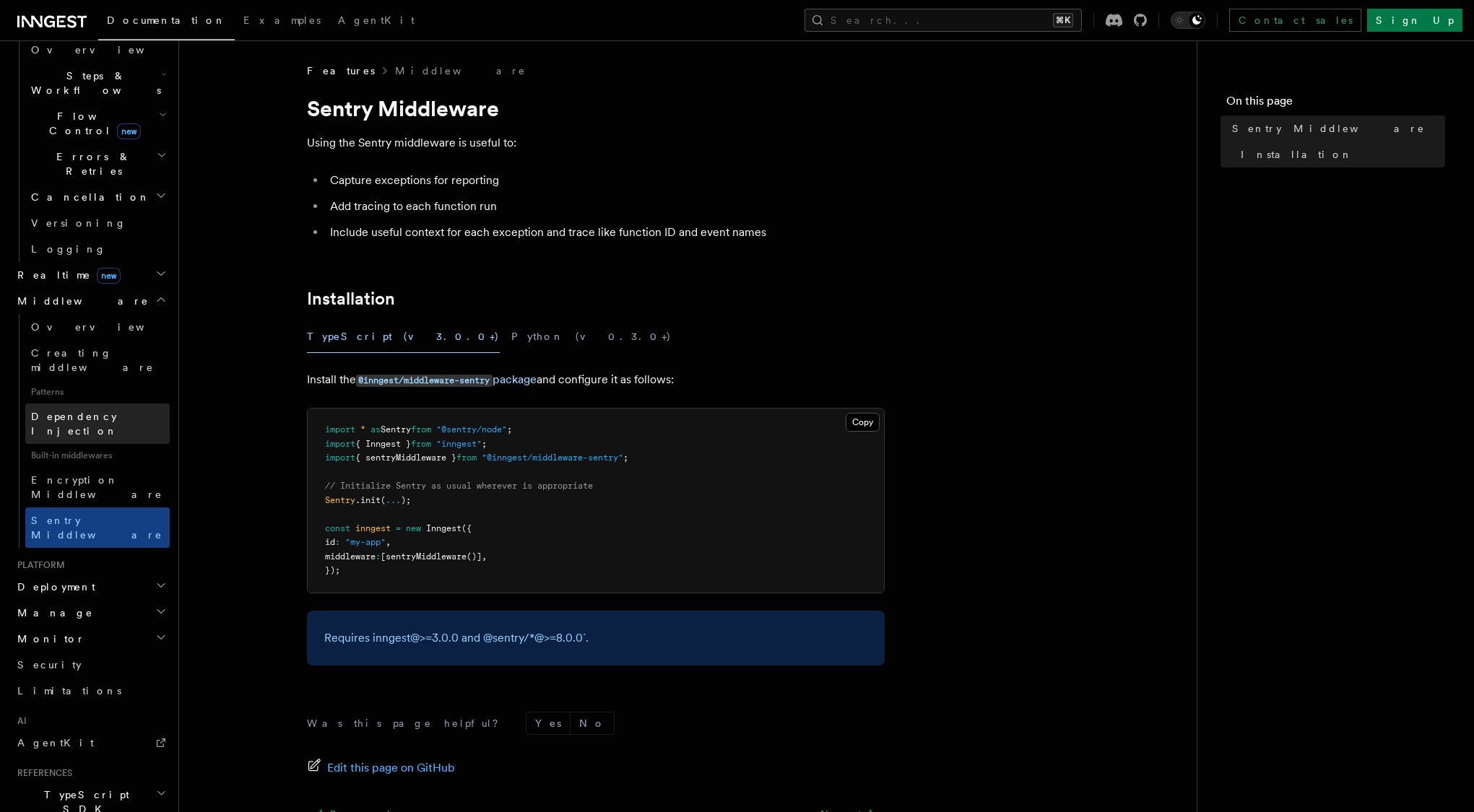
click at [84, 410] on span "Dependency Injection" at bounding box center [73, 423] width 86 height 26
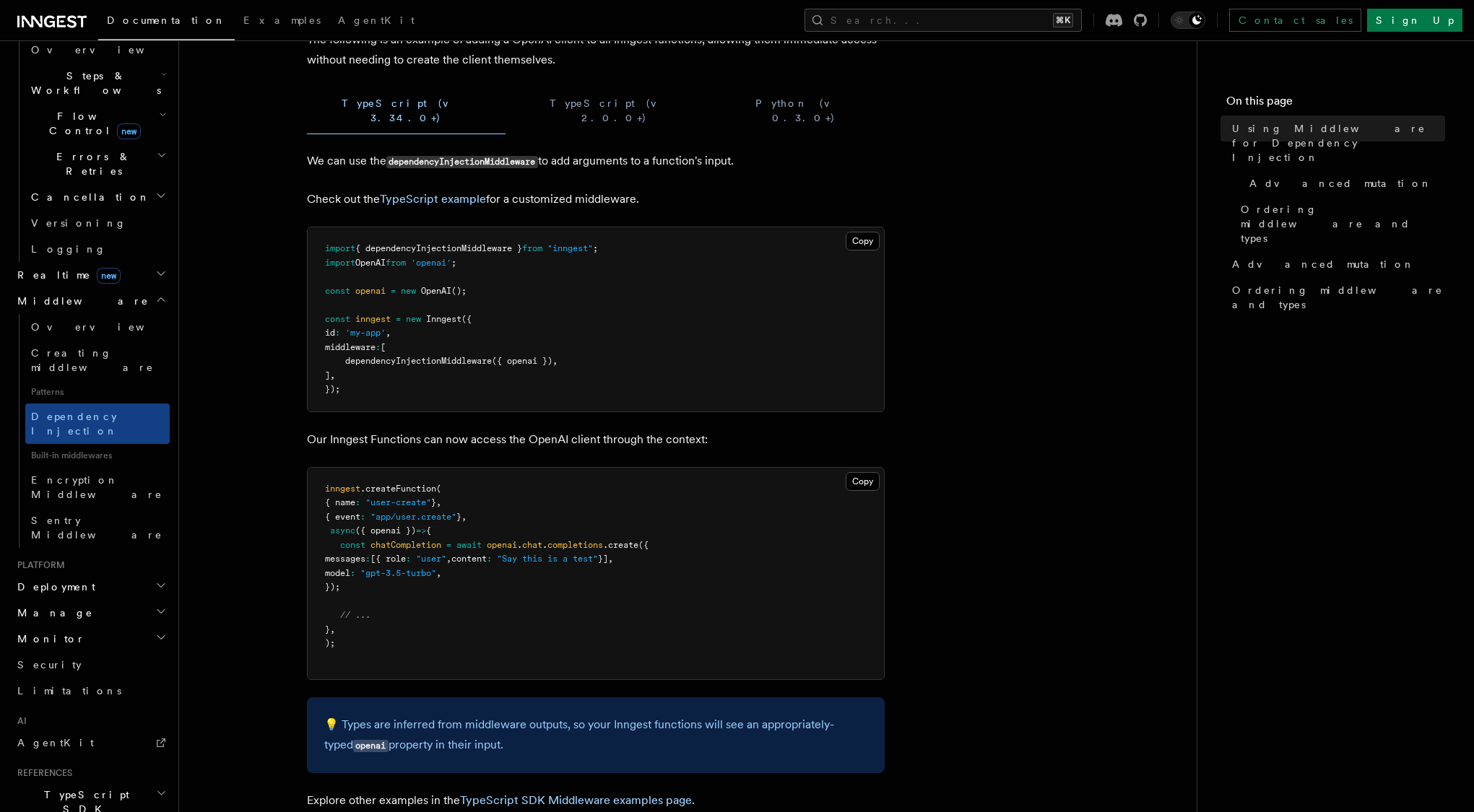
scroll to position [169, 0]
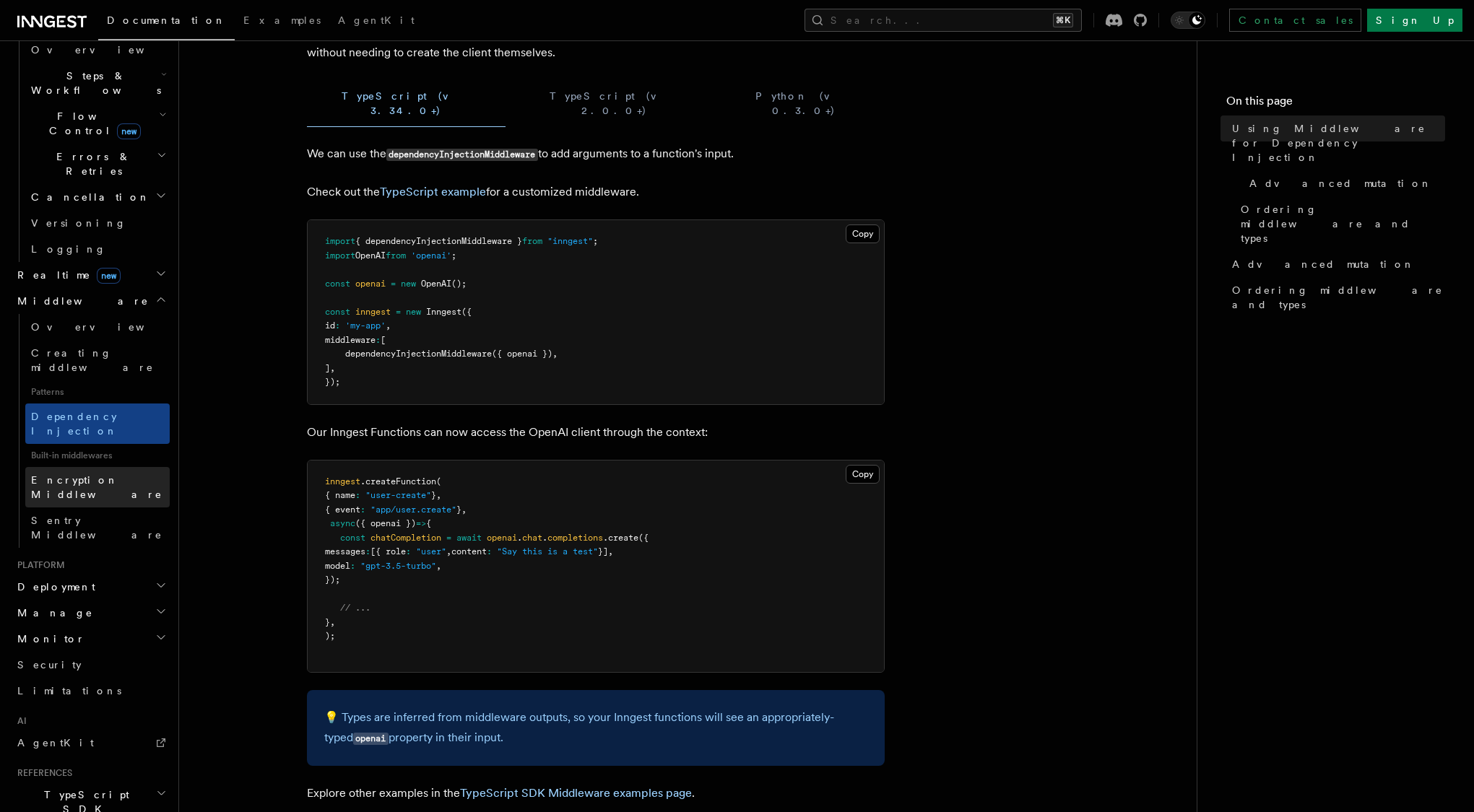
click at [115, 467] on link "Encryption Middleware" at bounding box center [97, 487] width 145 height 41
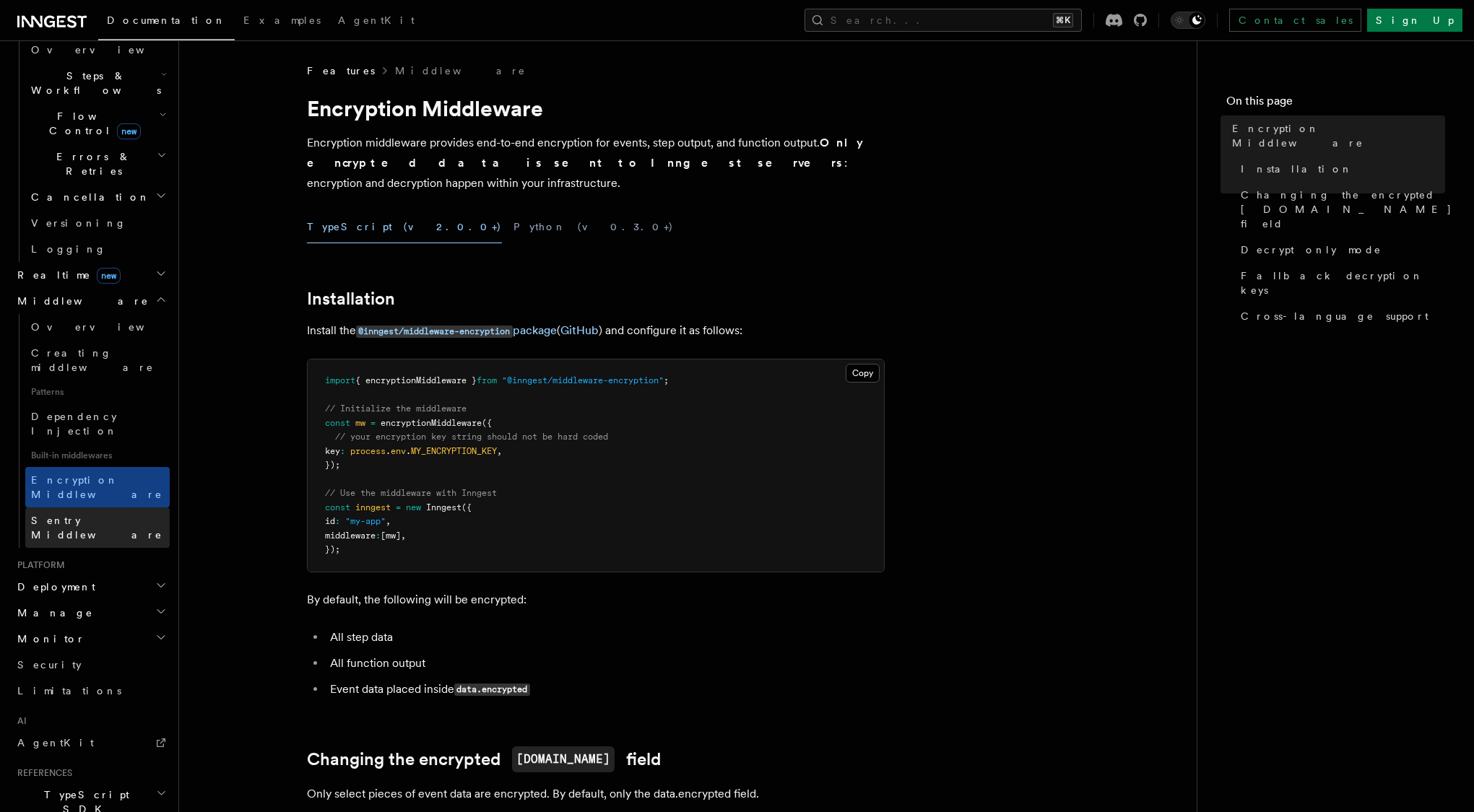
click at [105, 515] on span "Sentry Middleware" at bounding box center [96, 527] width 131 height 26
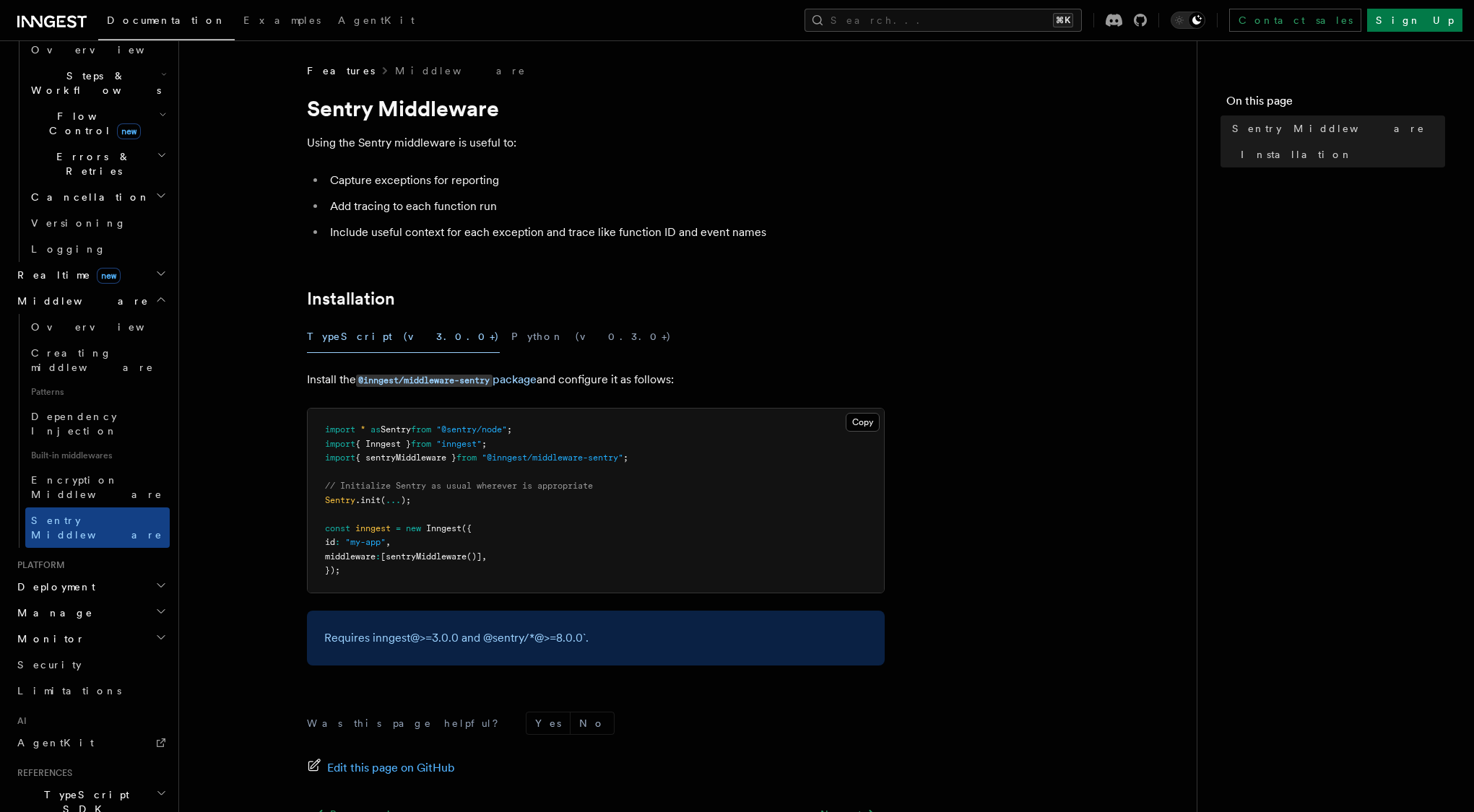
click at [112, 574] on h2 "Deployment" at bounding box center [90, 587] width 158 height 26
click at [110, 600] on link "Overview" at bounding box center [97, 613] width 145 height 26
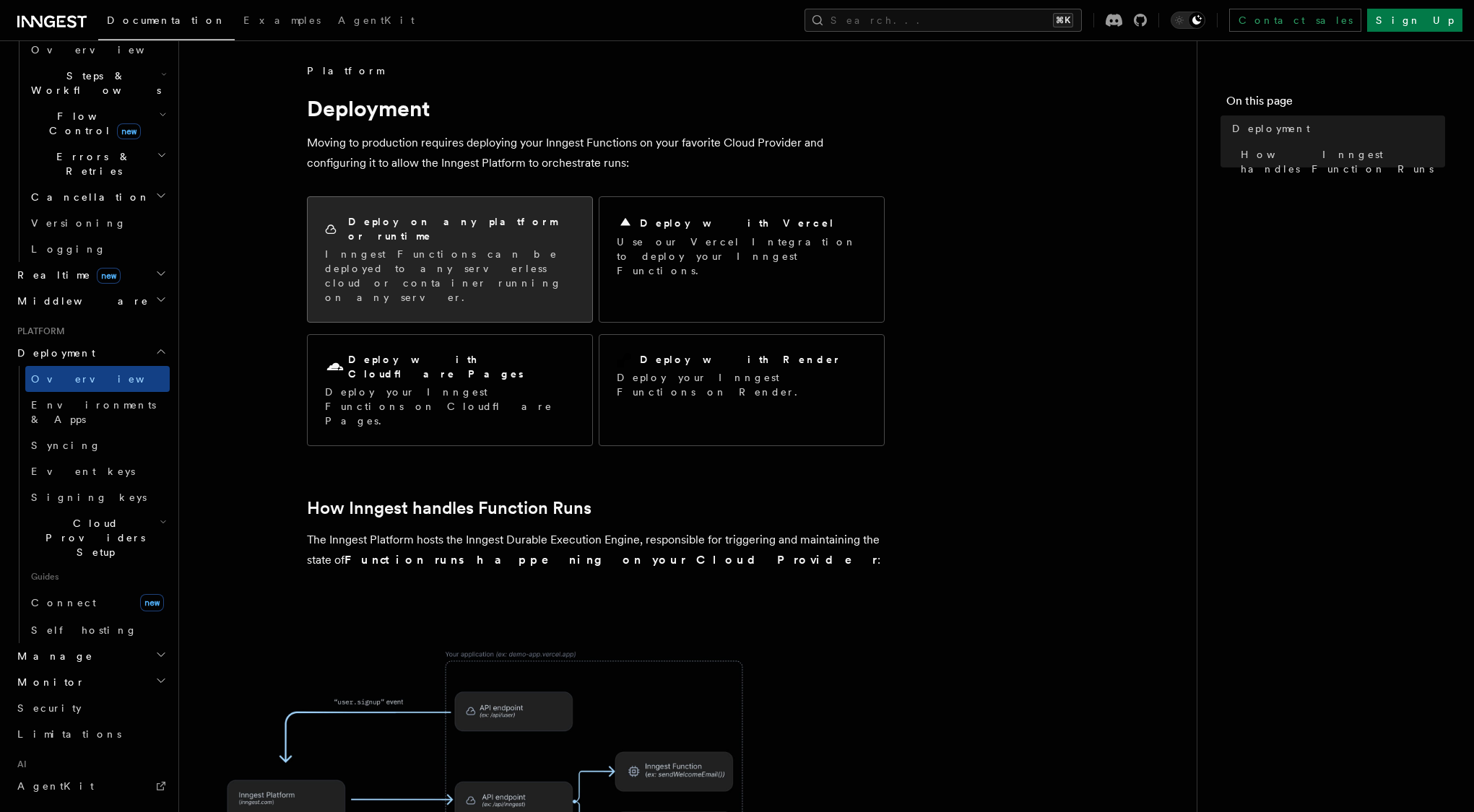
click at [408, 252] on p "Inngest Functions can be deployed to any serverless cloud or container running …" at bounding box center [450, 276] width 250 height 58
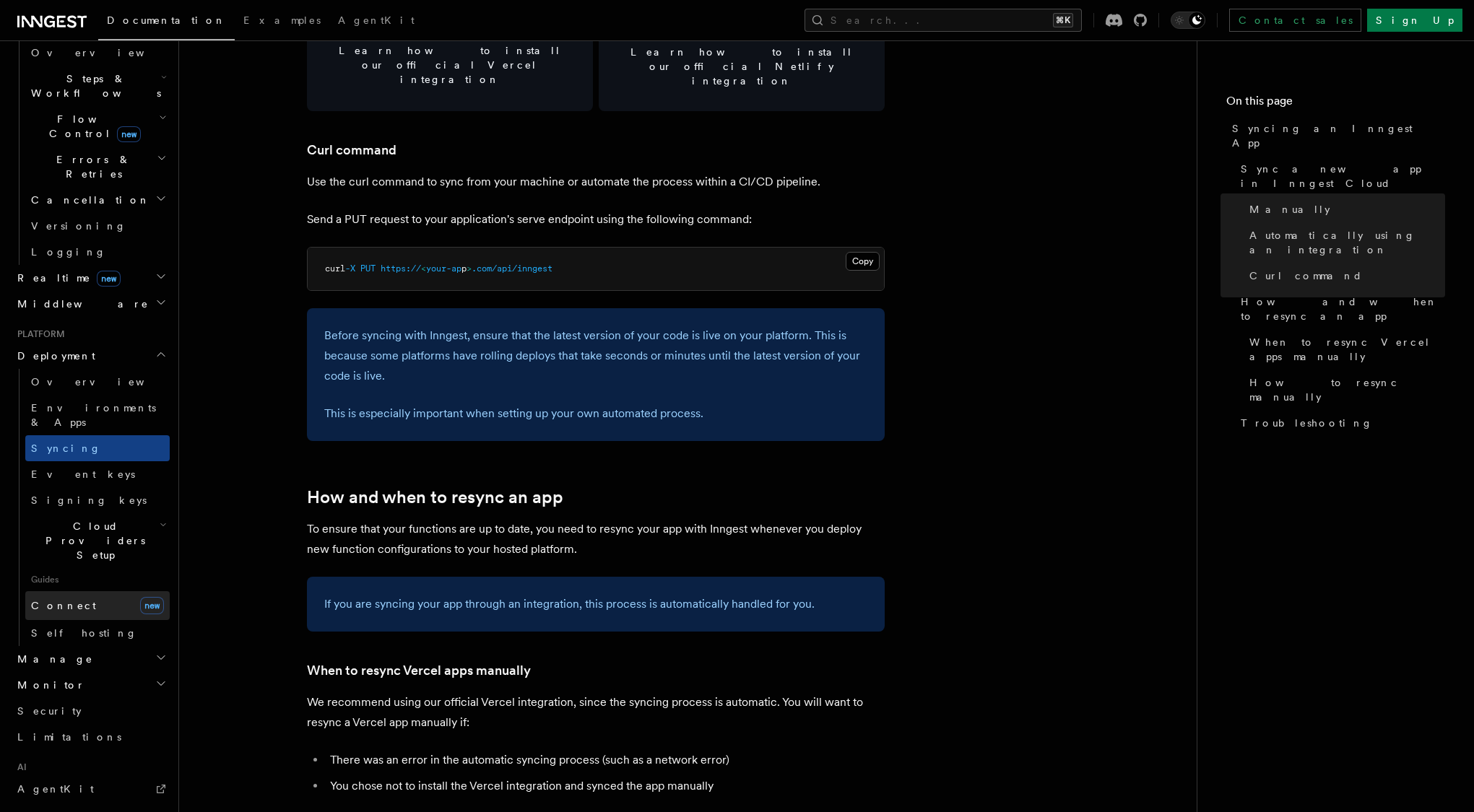
scroll to position [483, 0]
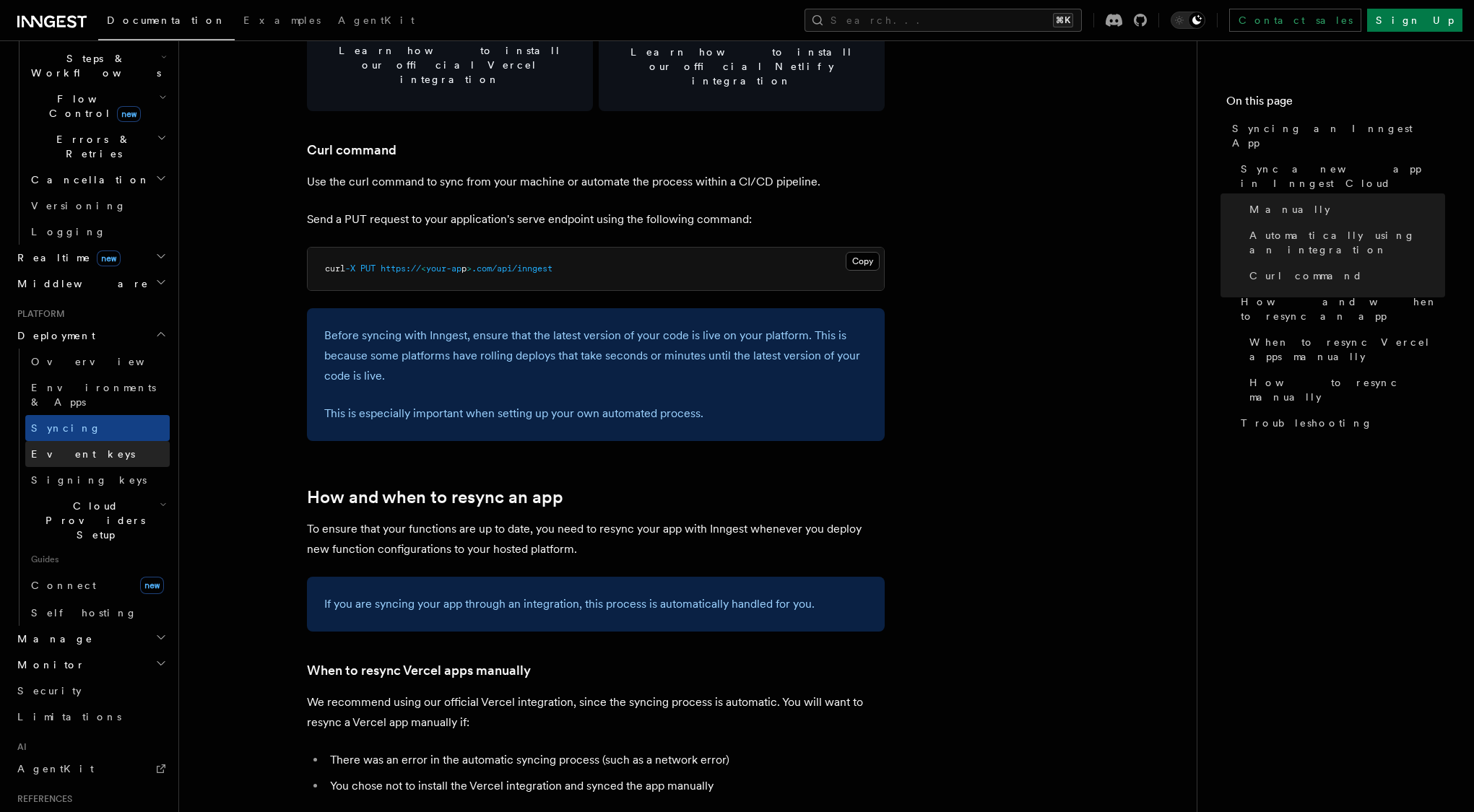
click at [73, 441] on link "Event keys" at bounding box center [97, 454] width 145 height 26
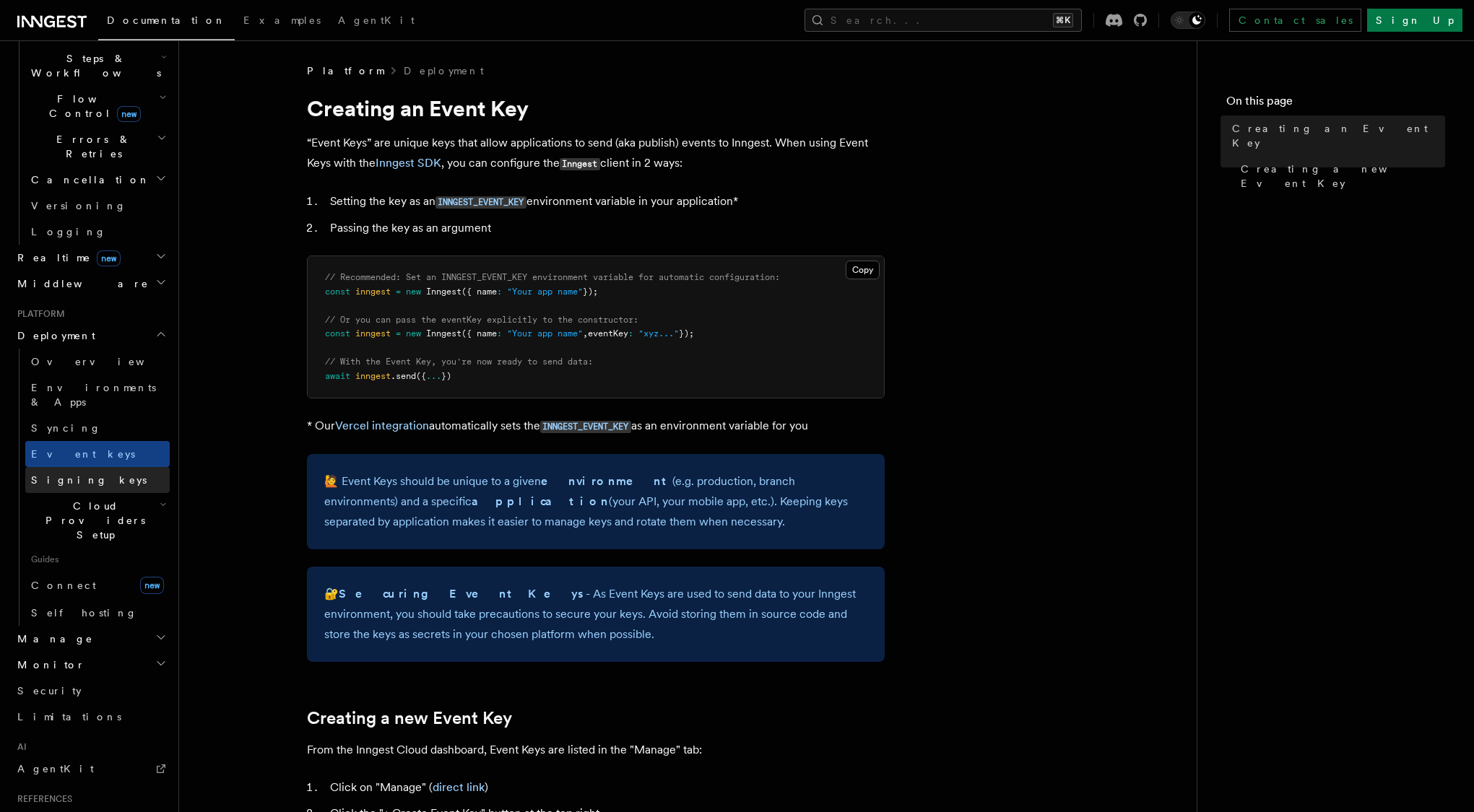
click at [74, 474] on span "Signing keys" at bounding box center [88, 480] width 115 height 12
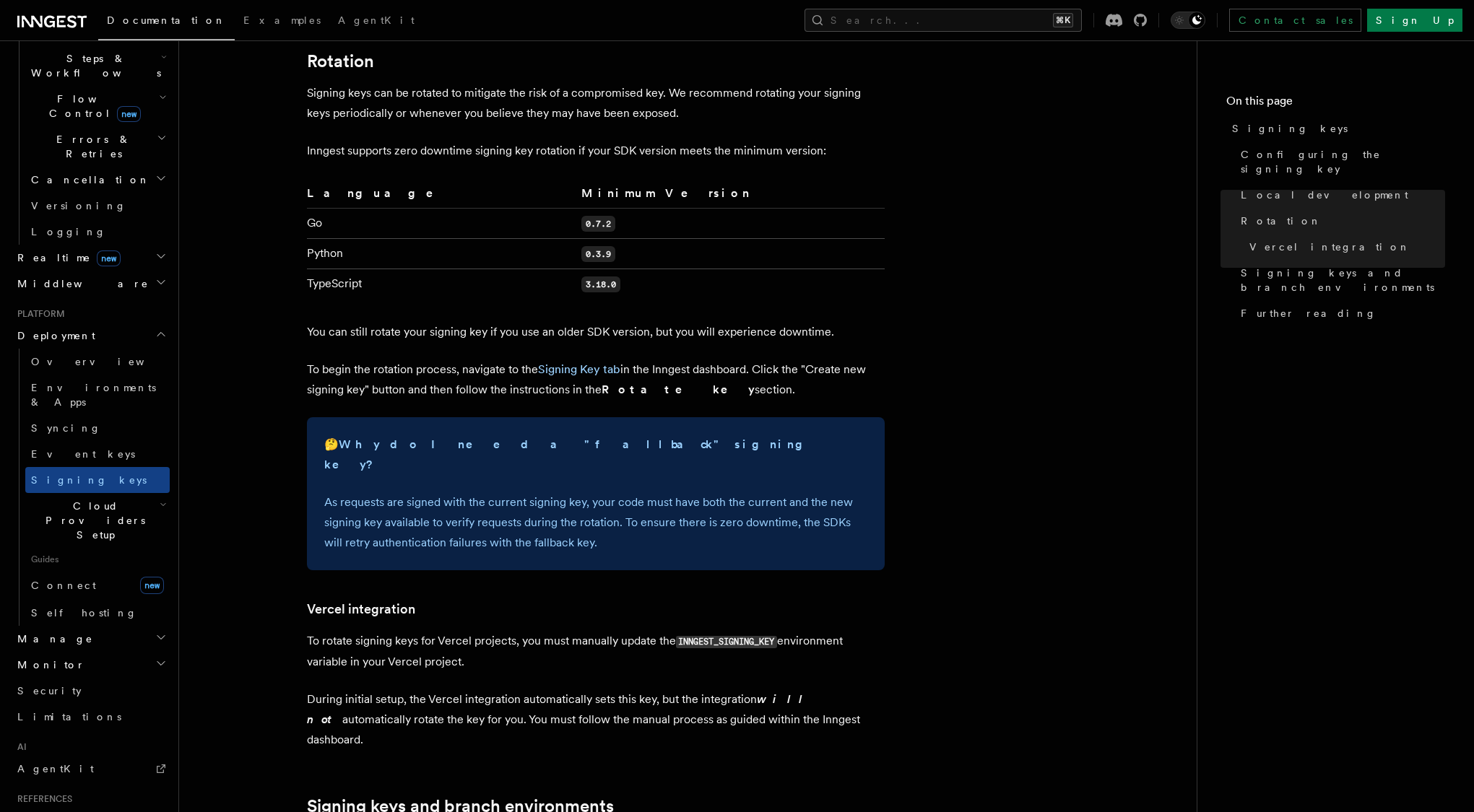
scroll to position [1370, 0]
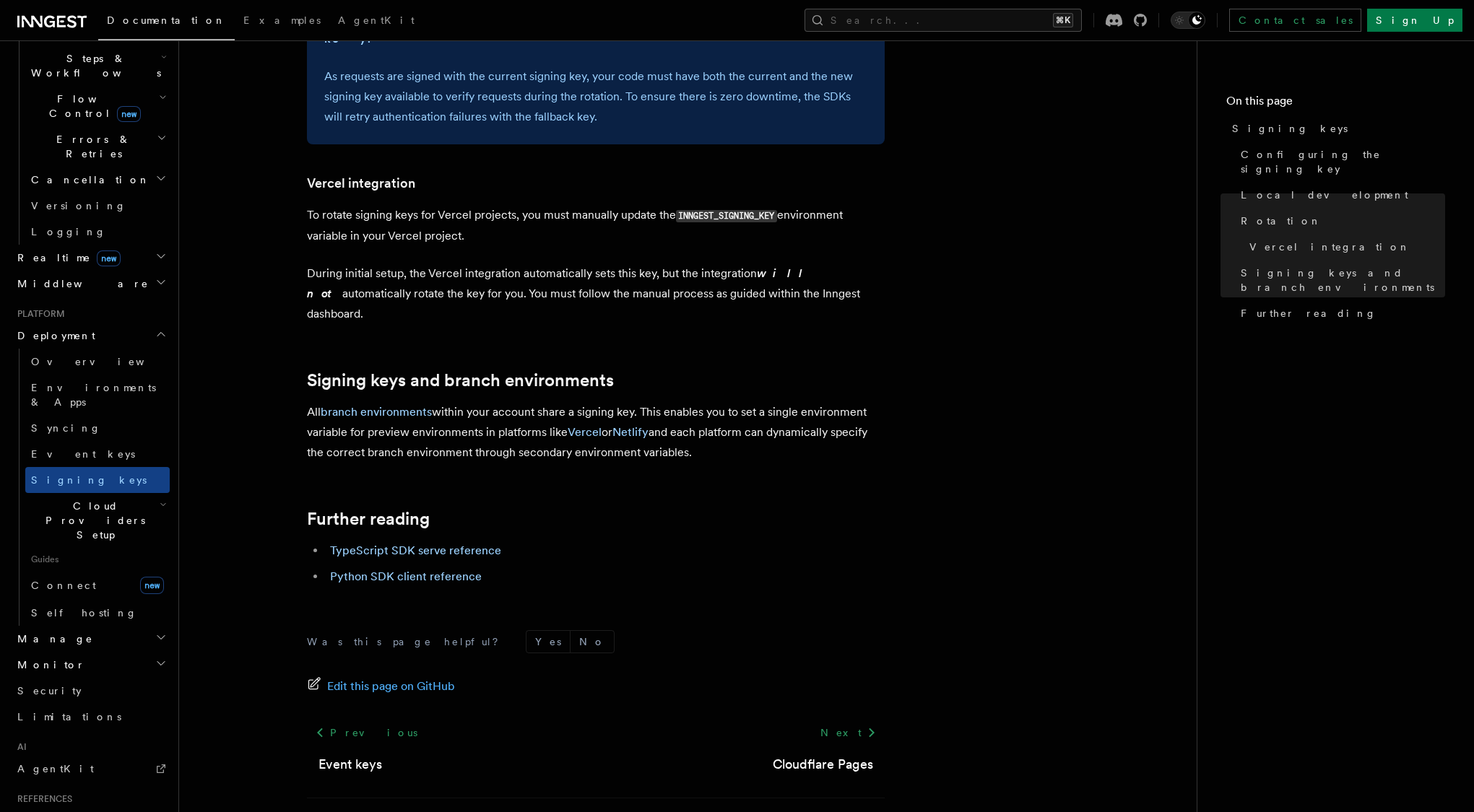
click at [92, 499] on span "Cloud Providers Setup" at bounding box center [91, 521] width 134 height 44
click at [81, 640] on link "Vercel" at bounding box center [104, 653] width 131 height 26
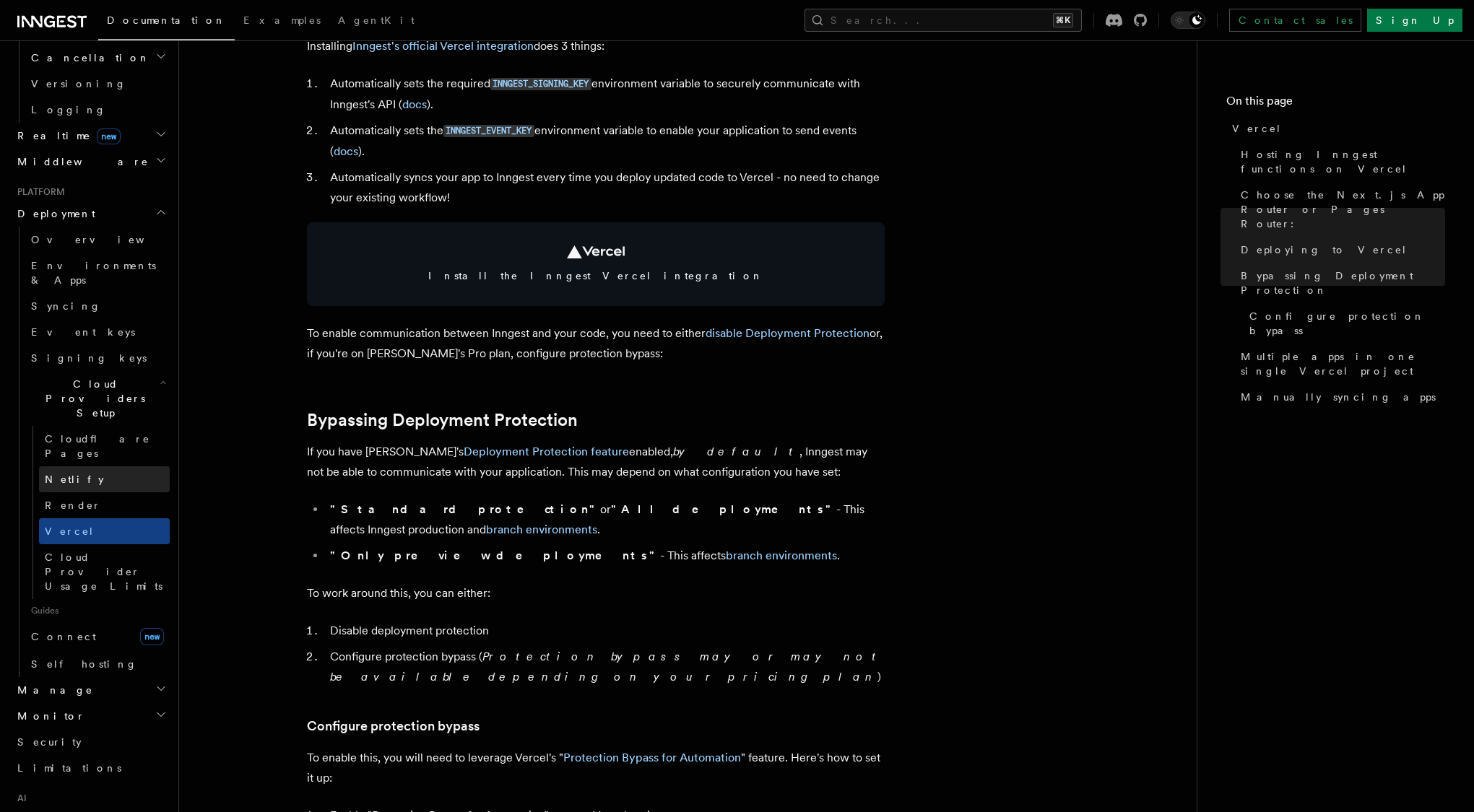
scroll to position [607, 0]
click at [91, 620] on link "Connect new" at bounding box center [97, 634] width 145 height 29
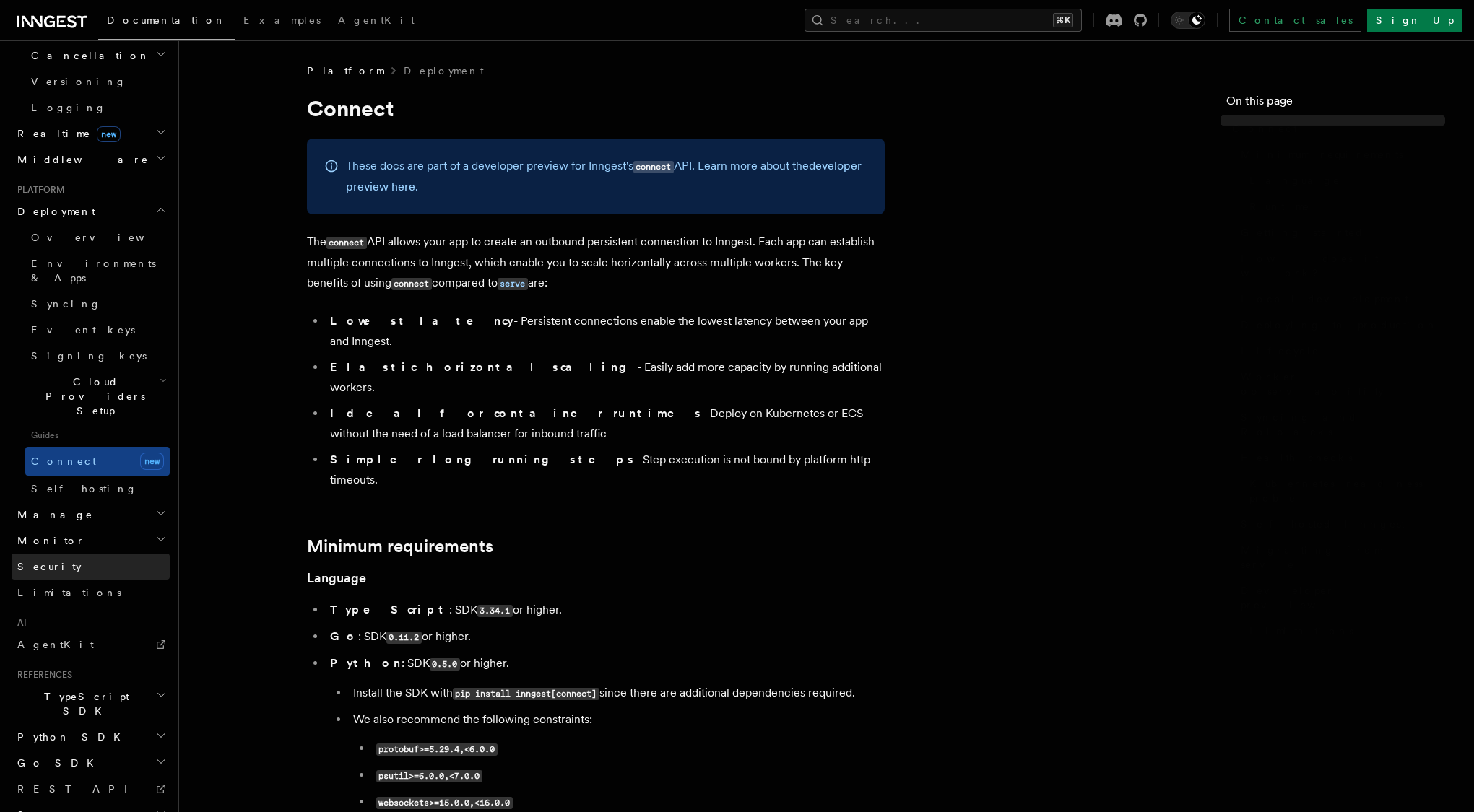
scroll to position [577, 0]
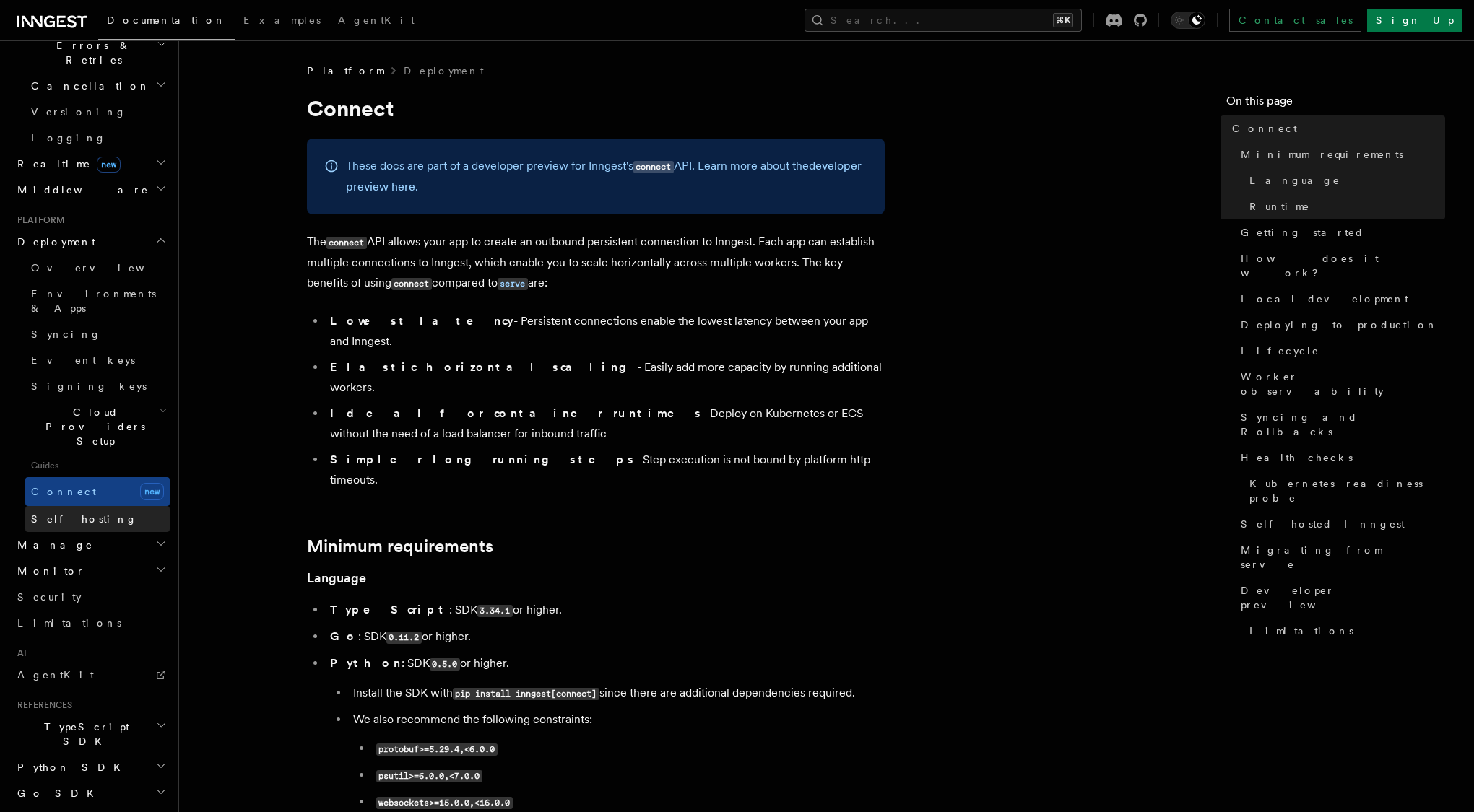
click at [41, 514] on span "Self hosting" at bounding box center [83, 520] width 106 height 12
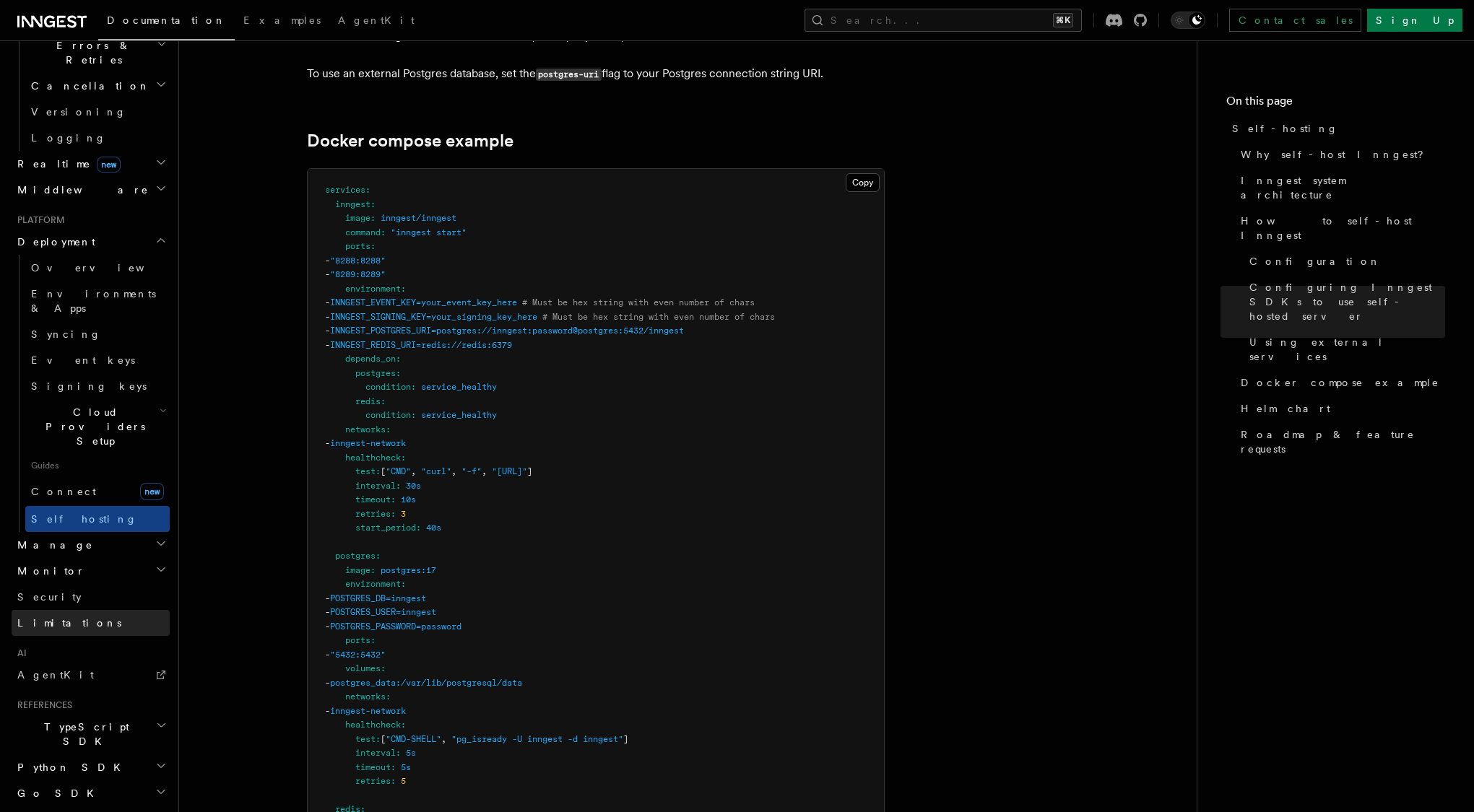
scroll to position [4025, 0]
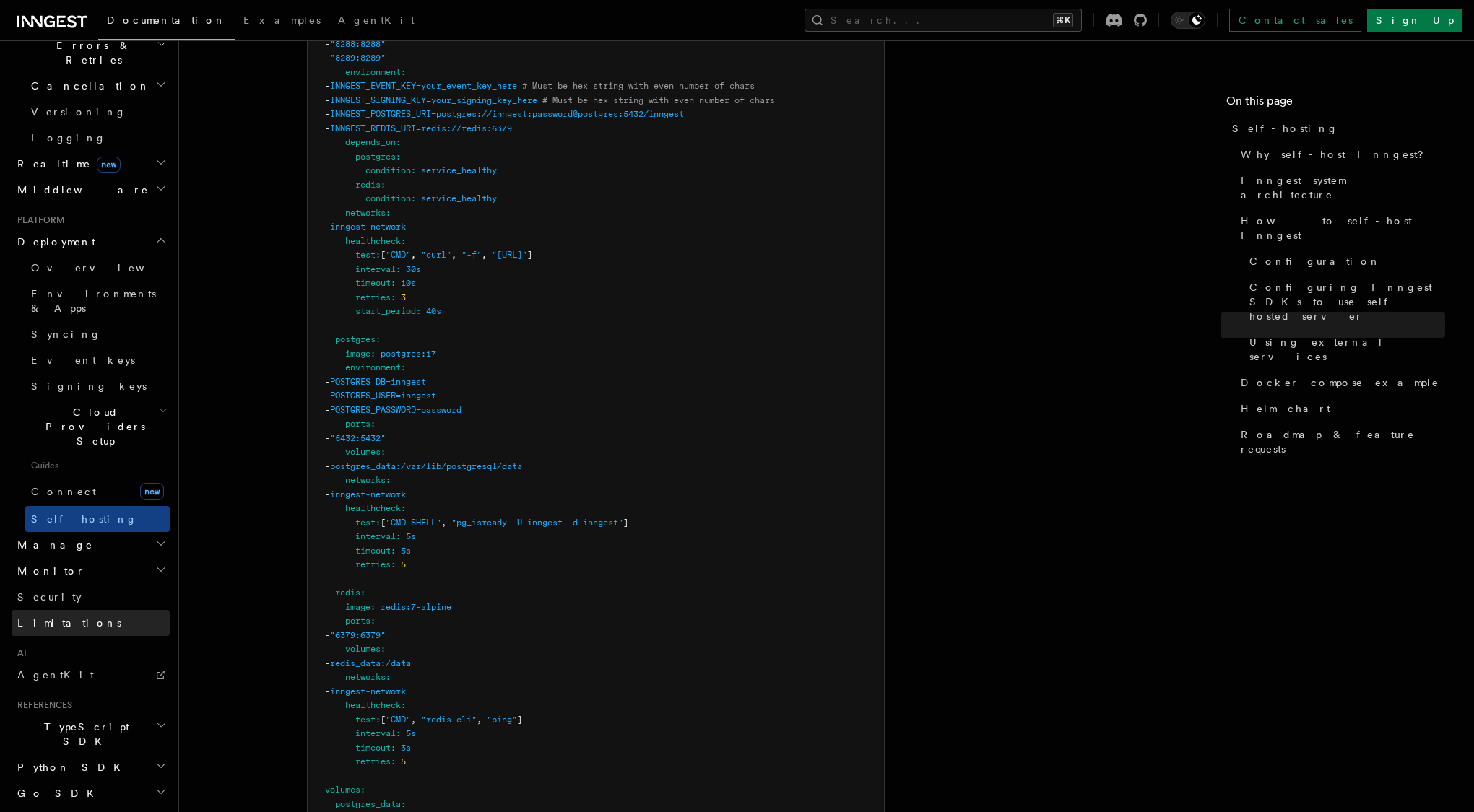
click at [37, 617] on span "Limitations" at bounding box center [68, 623] width 104 height 12
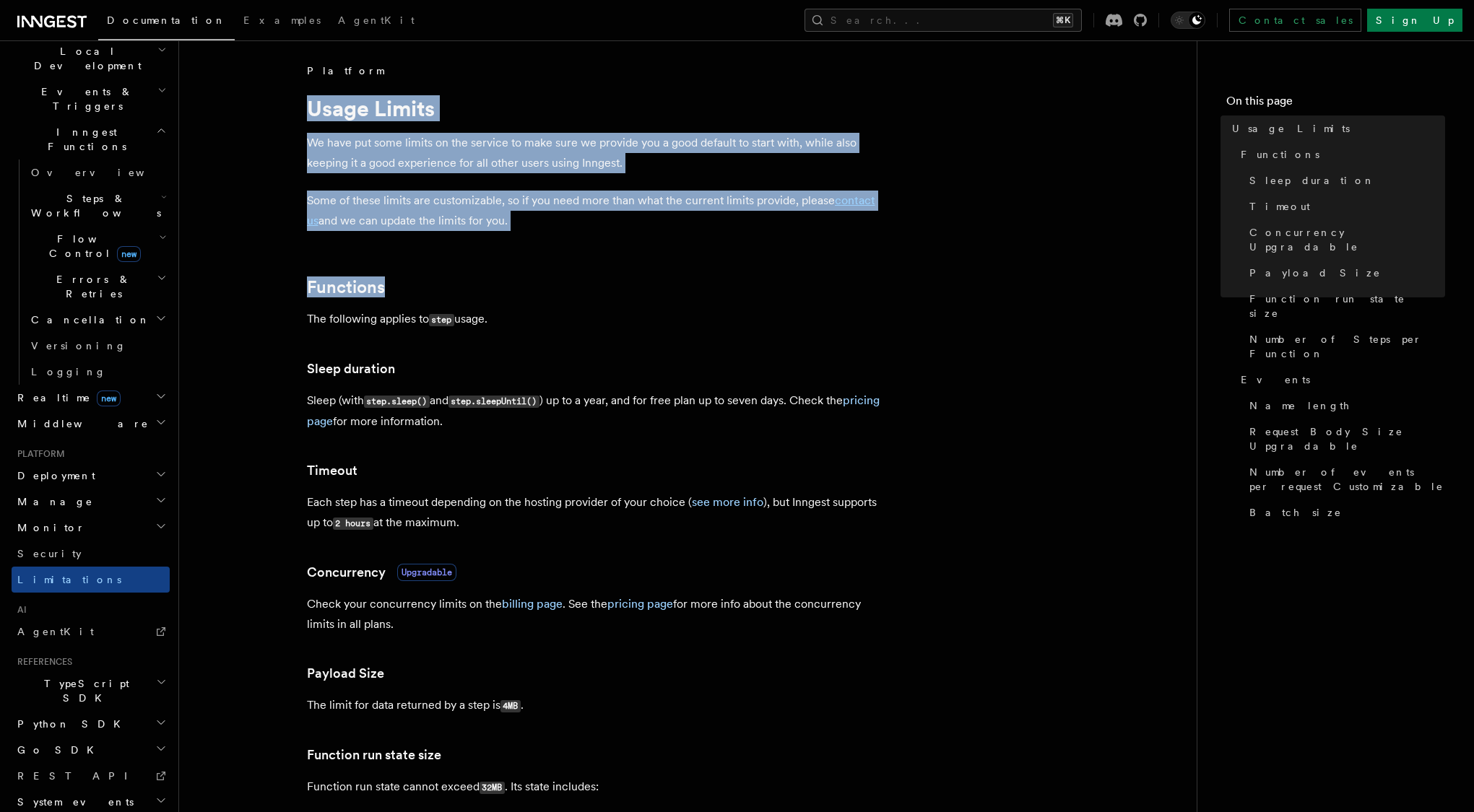
scroll to position [1236, 0]
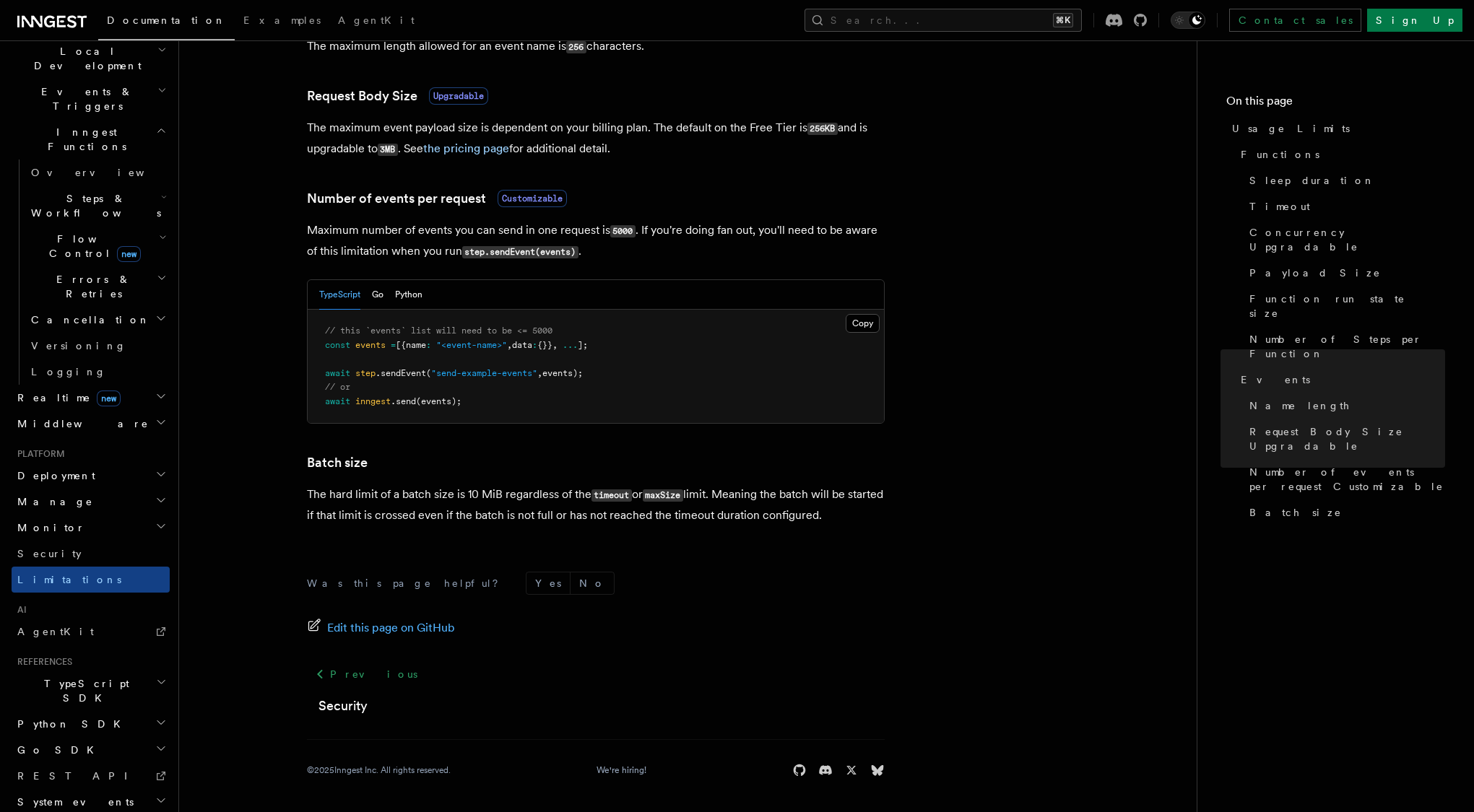
drag, startPoint x: 280, startPoint y: 97, endPoint x: 896, endPoint y: 515, distance: 744.4
copy article "Usage Limits We have put some limits on the service to make sure we provide you…"
click at [49, 495] on span "Manage" at bounding box center [53, 502] width 81 height 15
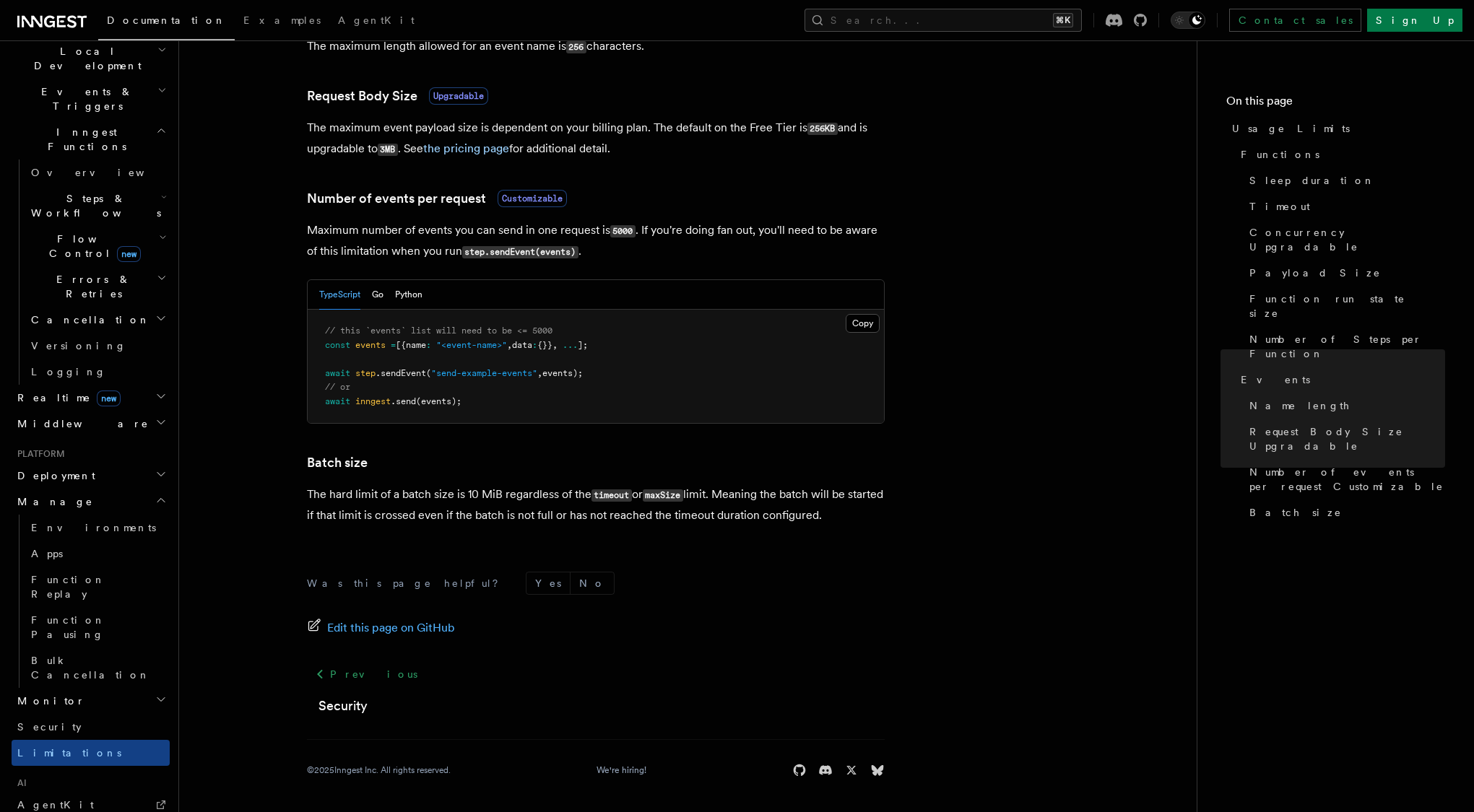
click at [49, 495] on span "Manage" at bounding box center [53, 502] width 81 height 15
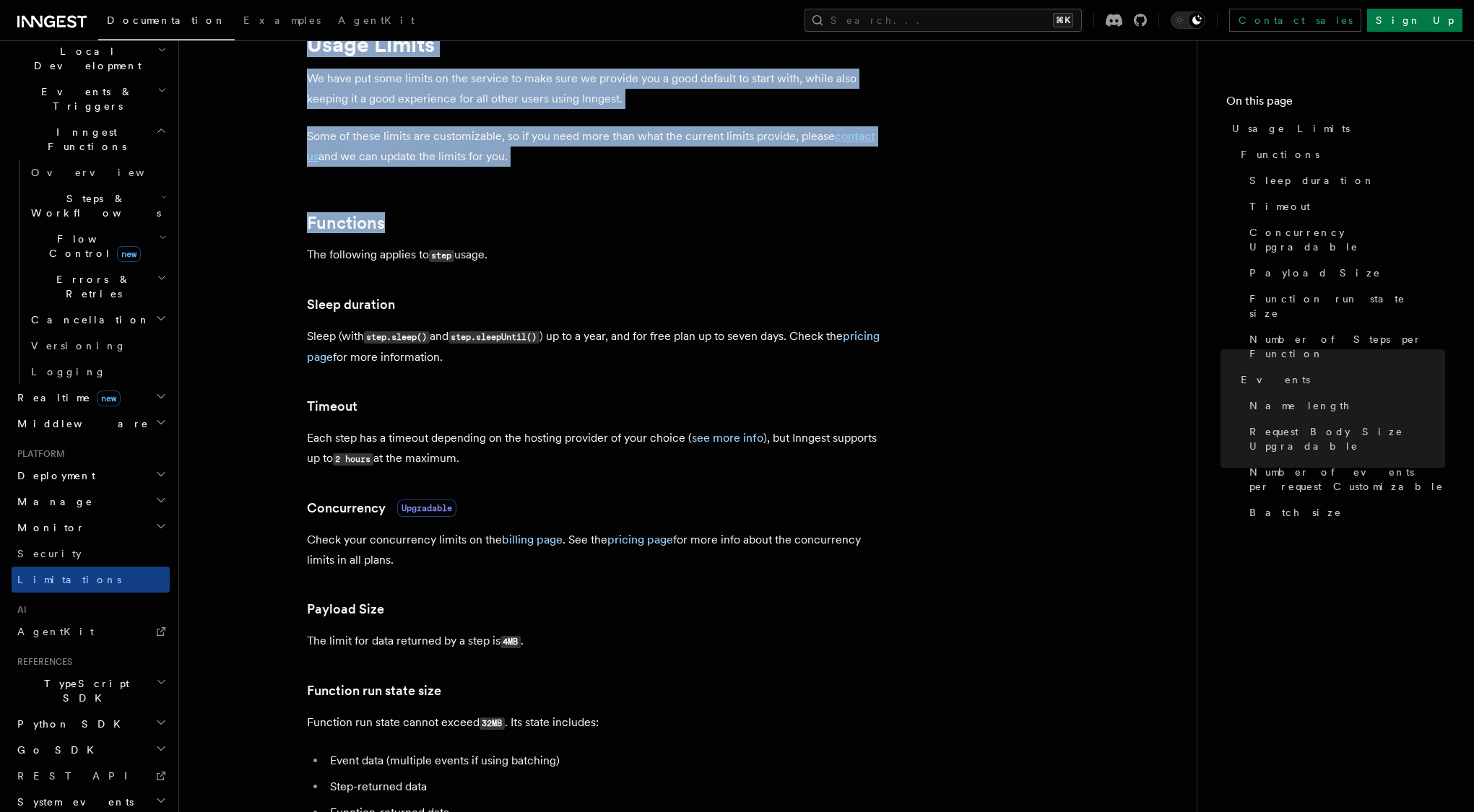
scroll to position [0, 0]
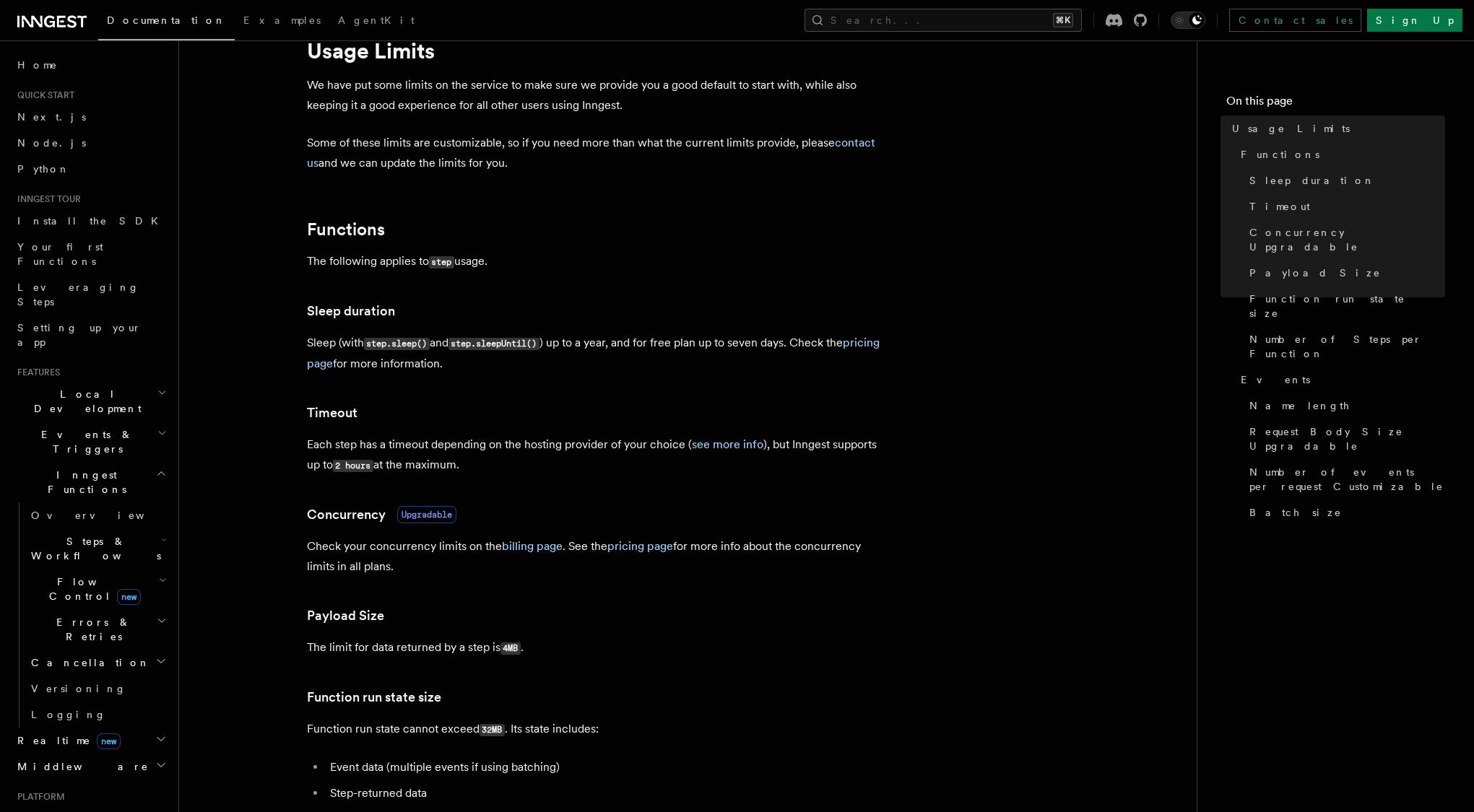
click at [586, 441] on p "Each step has a timeout depending on the hosting provider of your choice ( see …" at bounding box center [595, 454] width 577 height 41
click at [739, 445] on link "see more info" at bounding box center [727, 444] width 71 height 14
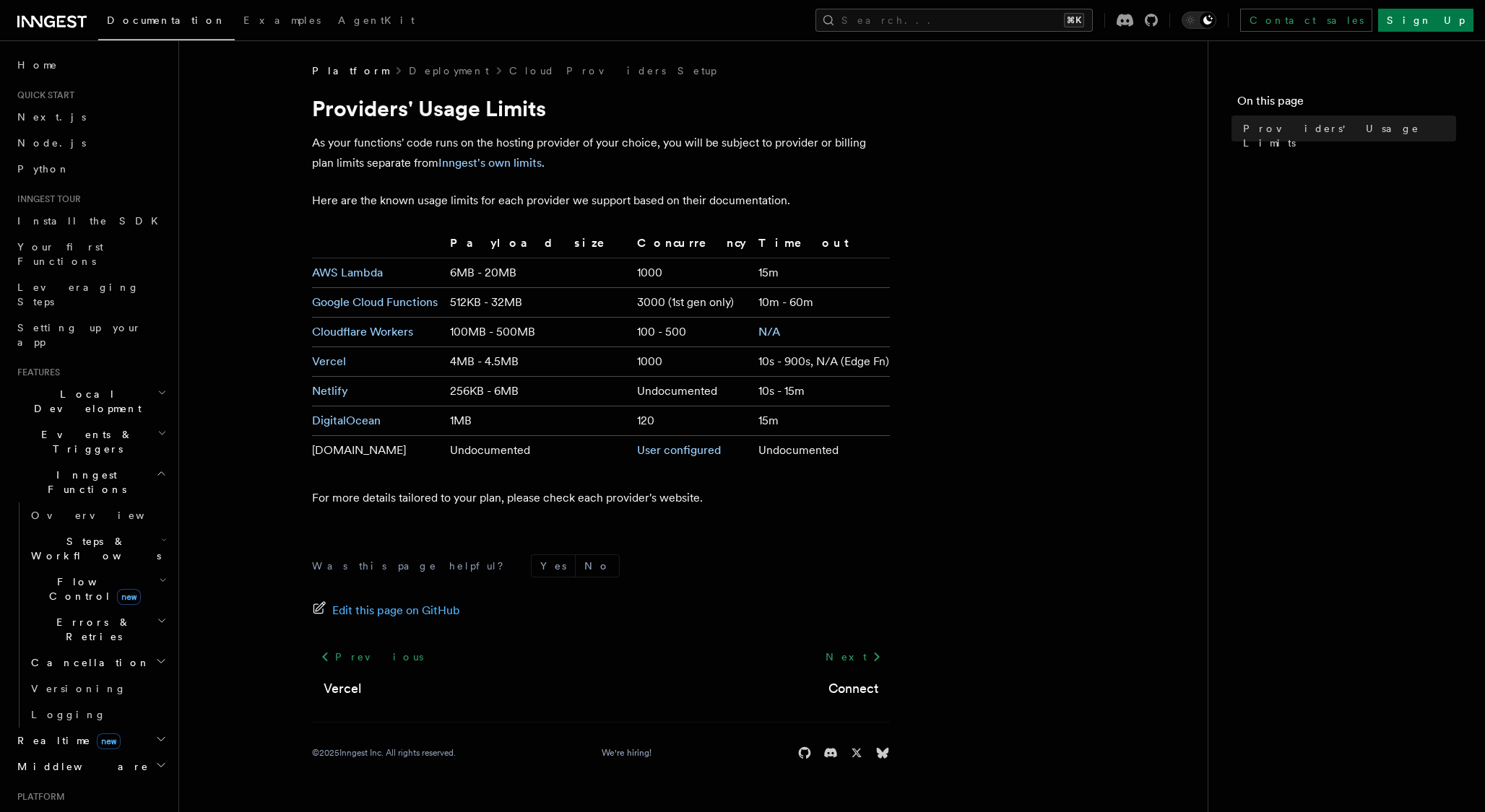
click at [778, 368] on td "10s - 900s, N/A (Edge Fn)" at bounding box center [821, 362] width 137 height 30
click at [791, 360] on td "10s - 900s, N/A (Edge Fn)" at bounding box center [821, 362] width 137 height 30
drag, startPoint x: 790, startPoint y: 360, endPoint x: 815, endPoint y: 361, distance: 25.0
click at [815, 361] on td "10s - 900s, N/A (Edge Fn)" at bounding box center [821, 362] width 137 height 30
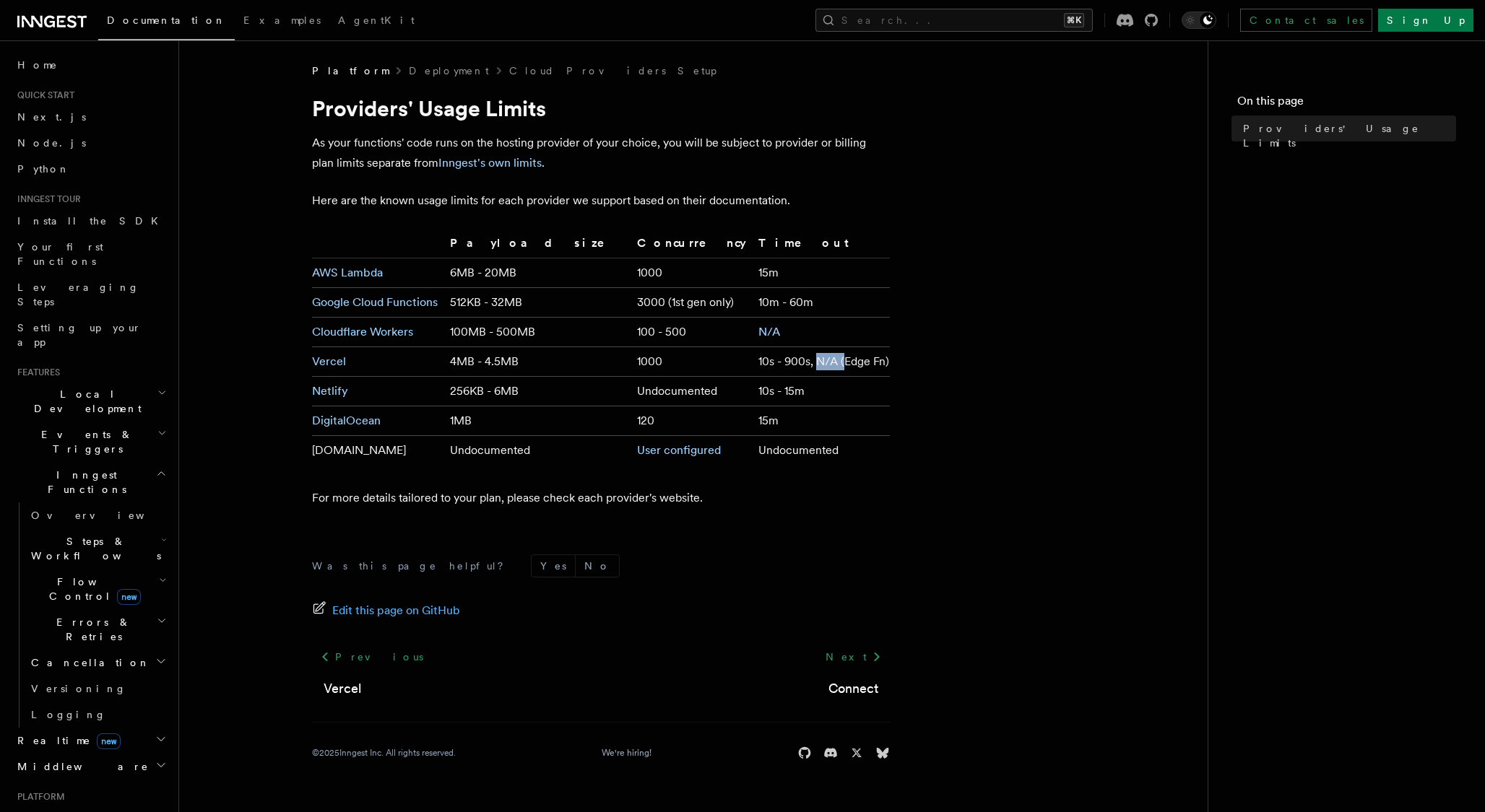
click at [954, 382] on article "Platform Deployment Cloud Providers Setup Providers' Usage Limits As your funct…" at bounding box center [693, 428] width 982 height 731
drag, startPoint x: 788, startPoint y: 360, endPoint x: 808, endPoint y: 360, distance: 20.0
click at [808, 360] on td "10s - 900s, N/A (Edge Fn)" at bounding box center [821, 362] width 137 height 30
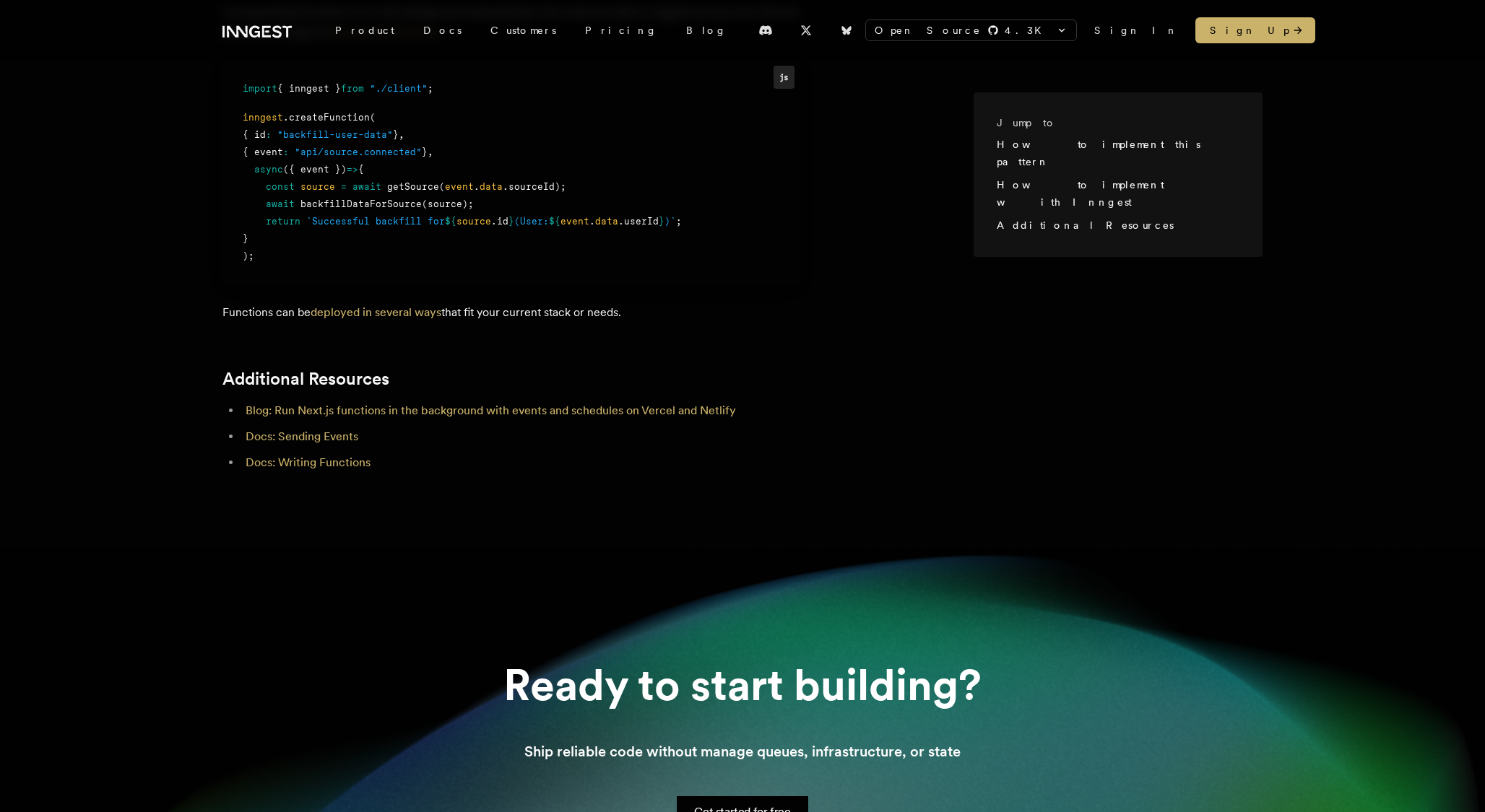
scroll to position [2008, 0]
